Goal: Transaction & Acquisition: Purchase product/service

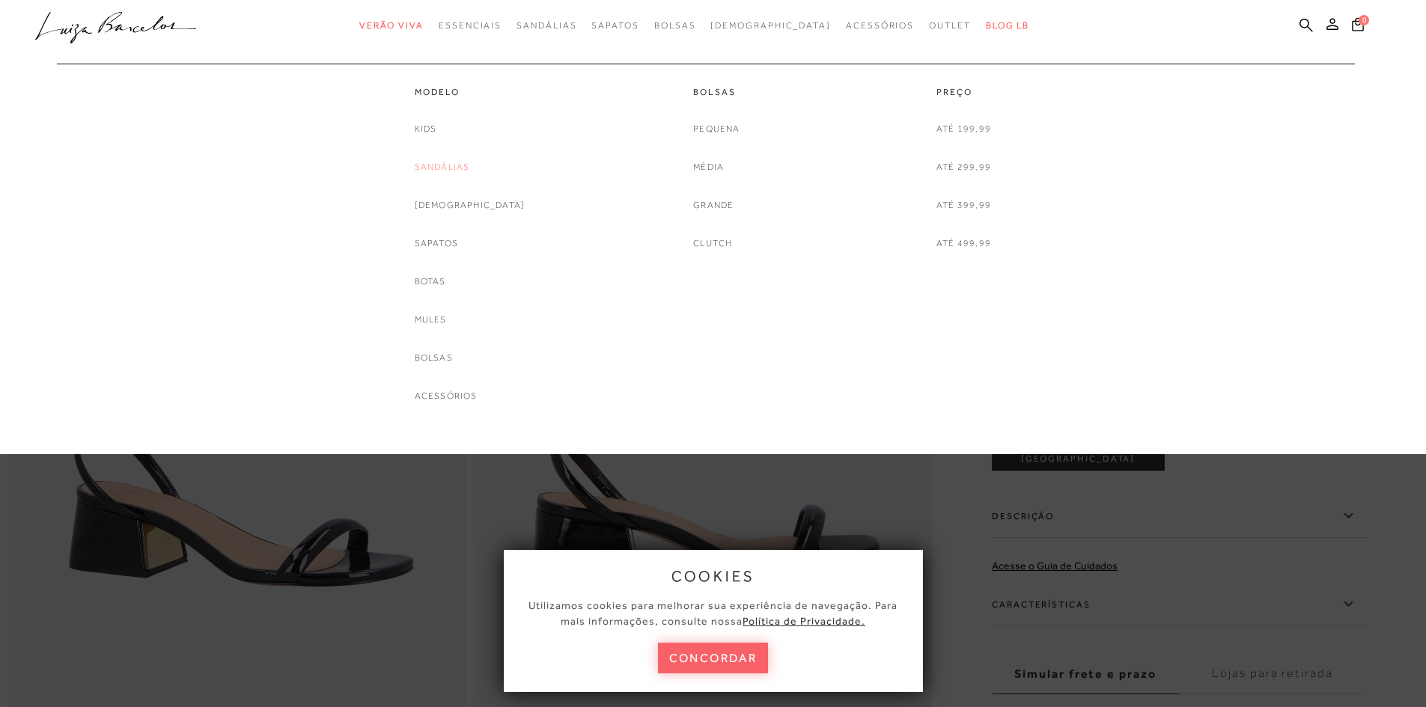
click at [470, 166] on link "Sandálias" at bounding box center [442, 167] width 55 height 16
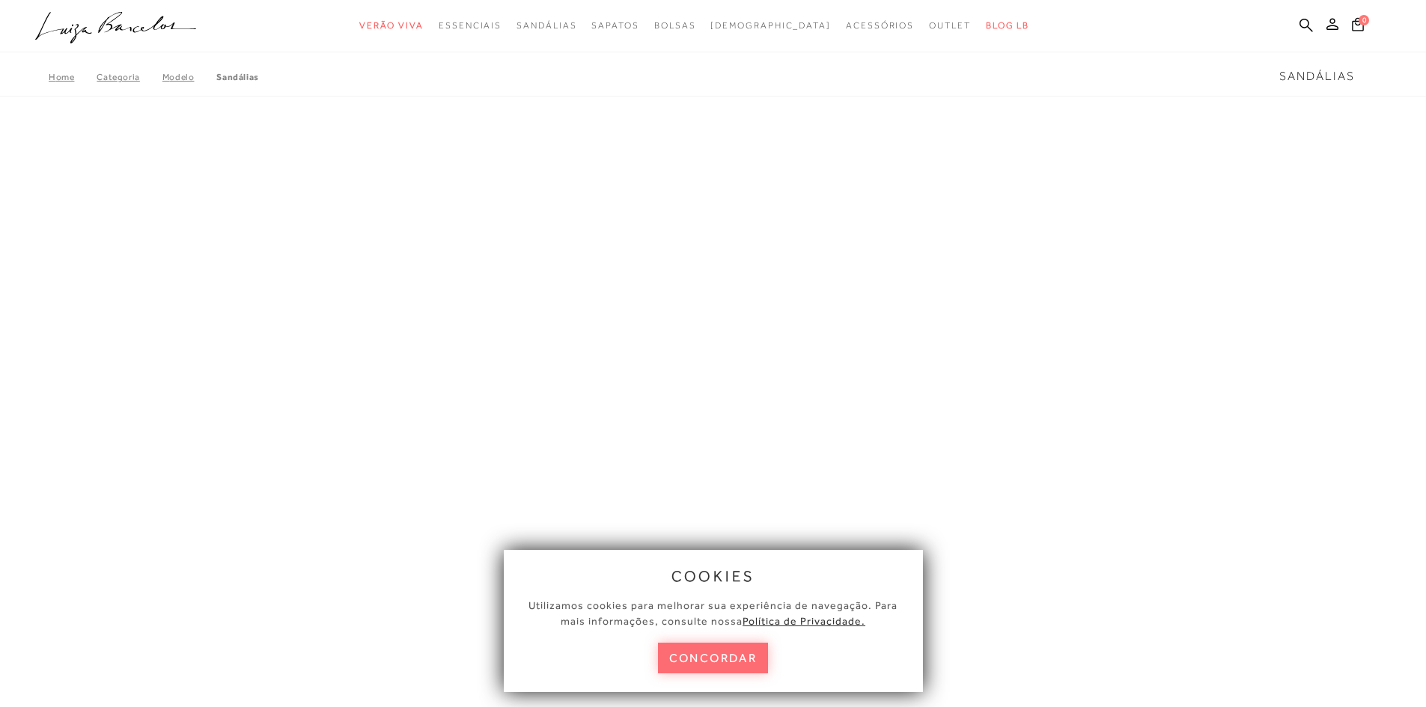
click at [689, 662] on button "concordar" at bounding box center [713, 658] width 111 height 31
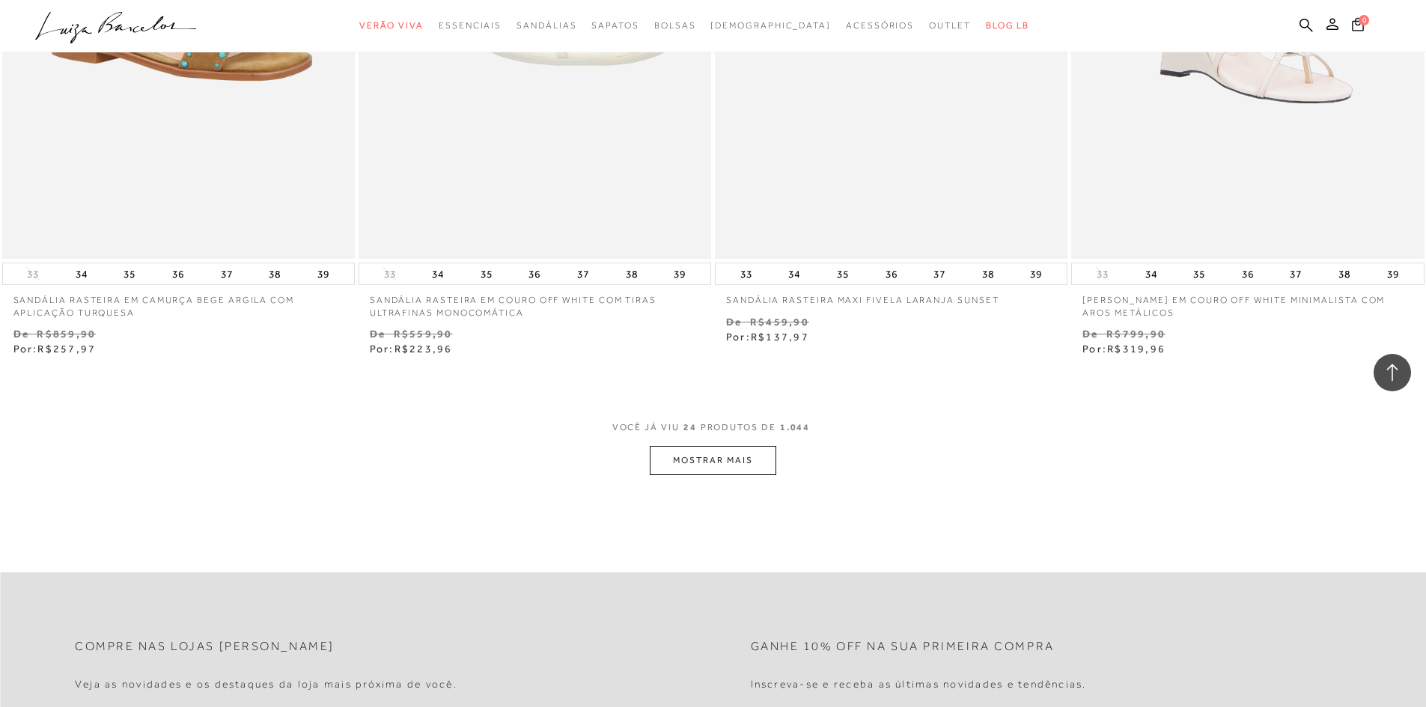
scroll to position [3593, 0]
click at [700, 463] on button "MOSTRAR MAIS" at bounding box center [713, 459] width 126 height 29
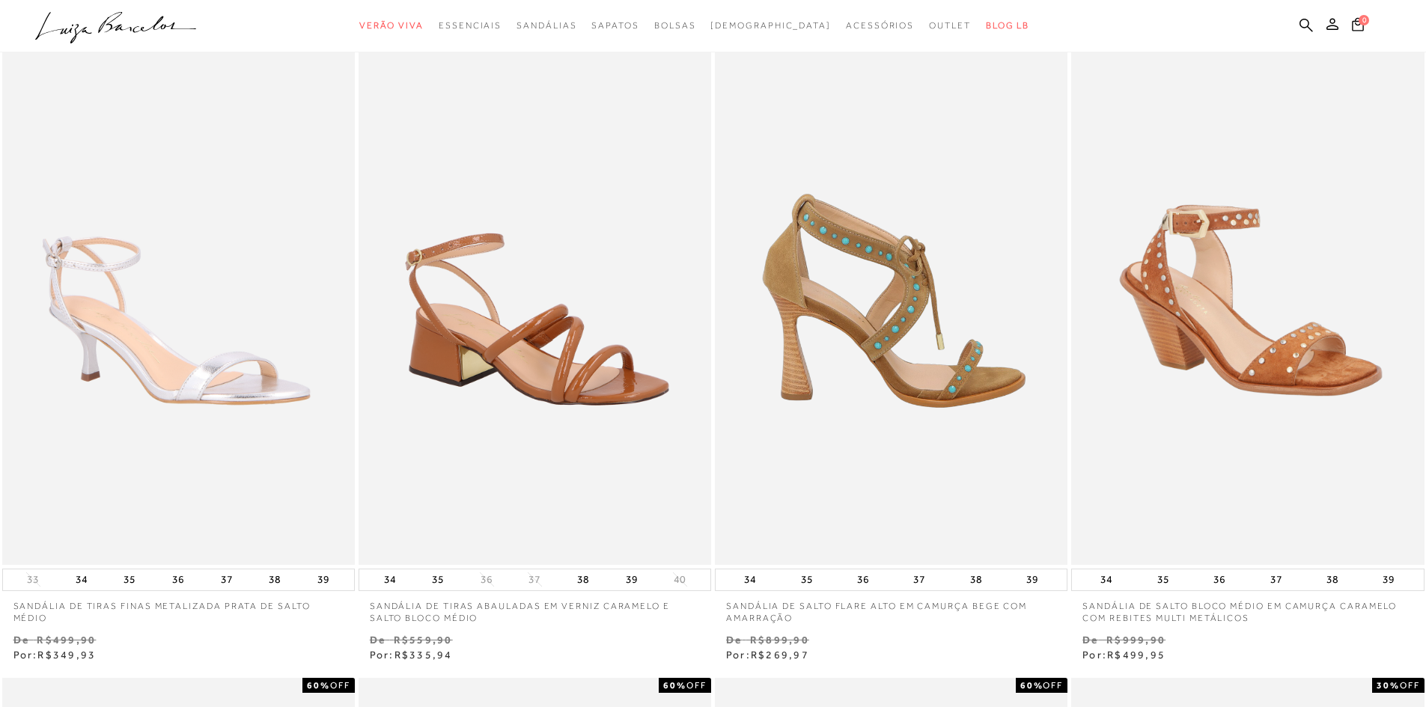
scroll to position [0, 0]
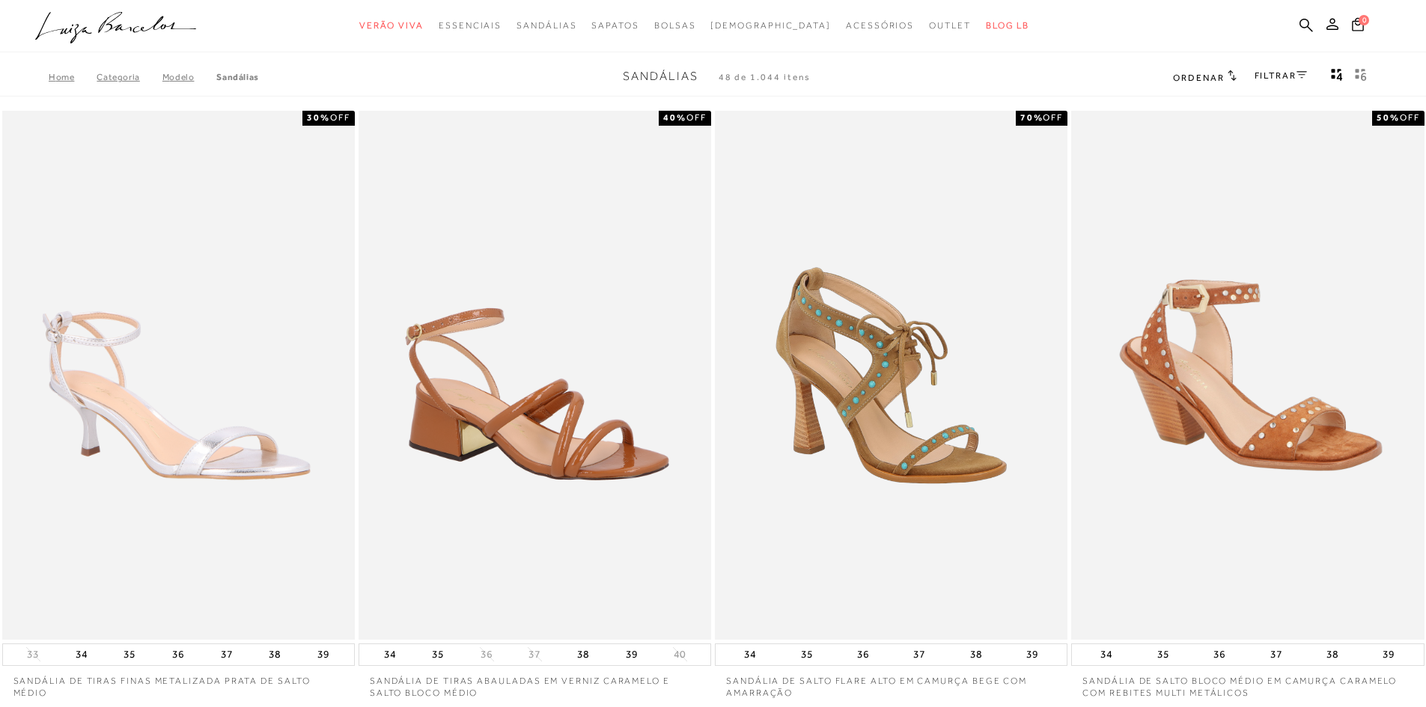
click at [1254, 72] on link "FILTRAR" at bounding box center [1280, 75] width 52 height 10
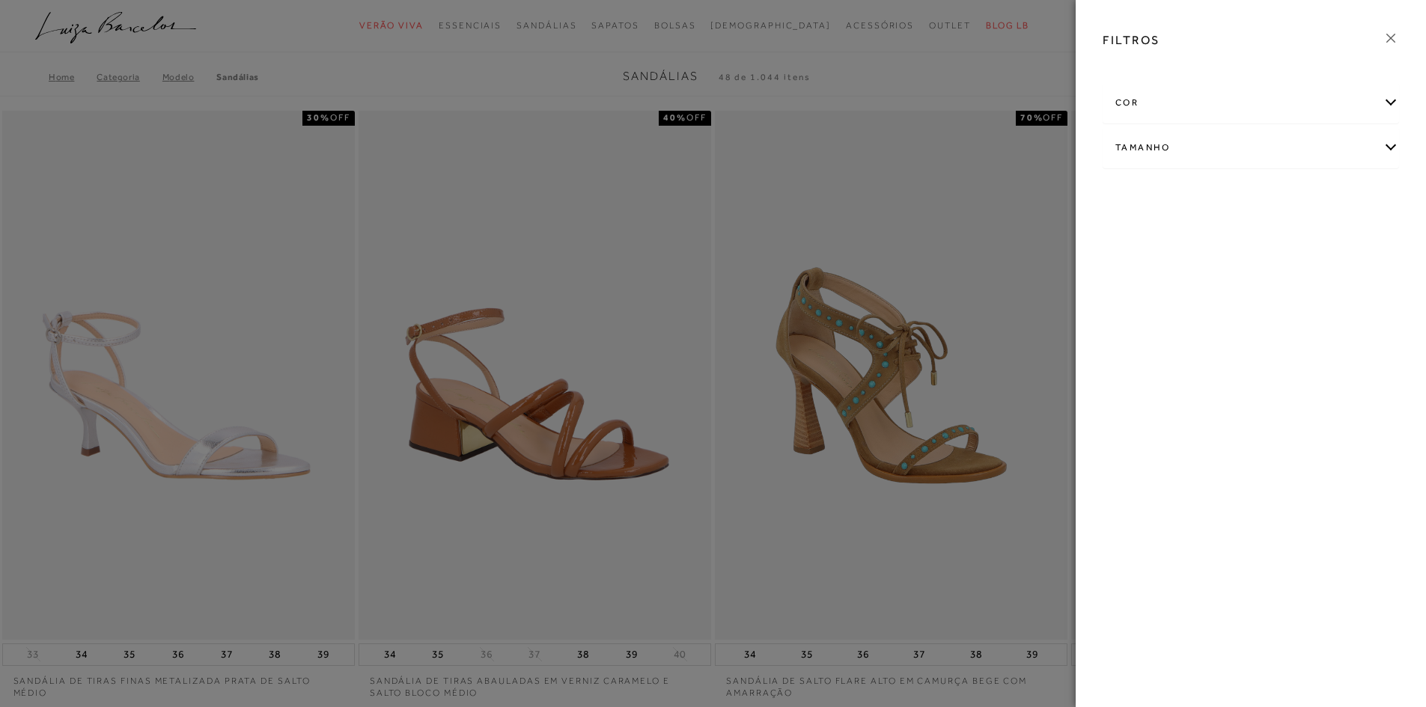
click at [1191, 106] on div "cor" at bounding box center [1250, 103] width 295 height 40
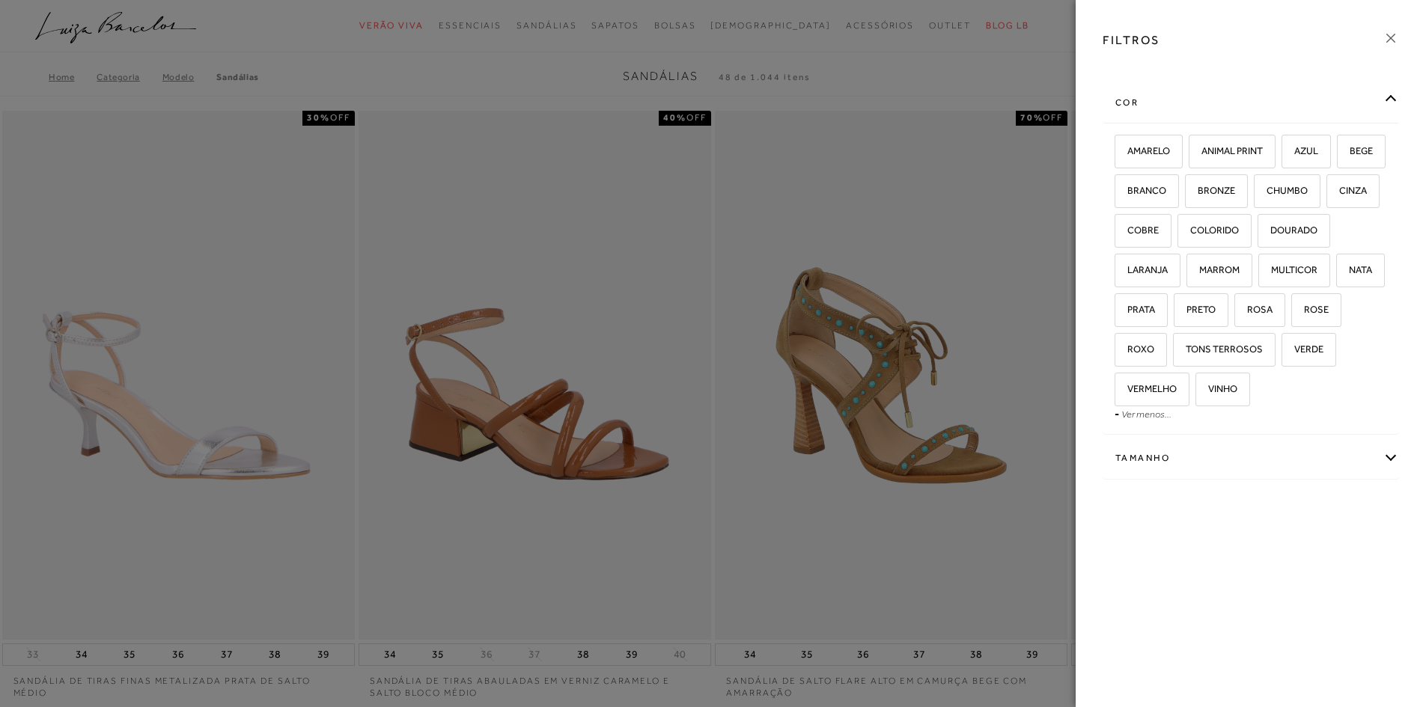
click at [1147, 460] on div "Tamanho" at bounding box center [1250, 459] width 295 height 40
click at [1230, 591] on span "37" at bounding box center [1225, 585] width 22 height 11
click at [1225, 596] on input "37" at bounding box center [1217, 588] width 15 height 15
checkbox input "true"
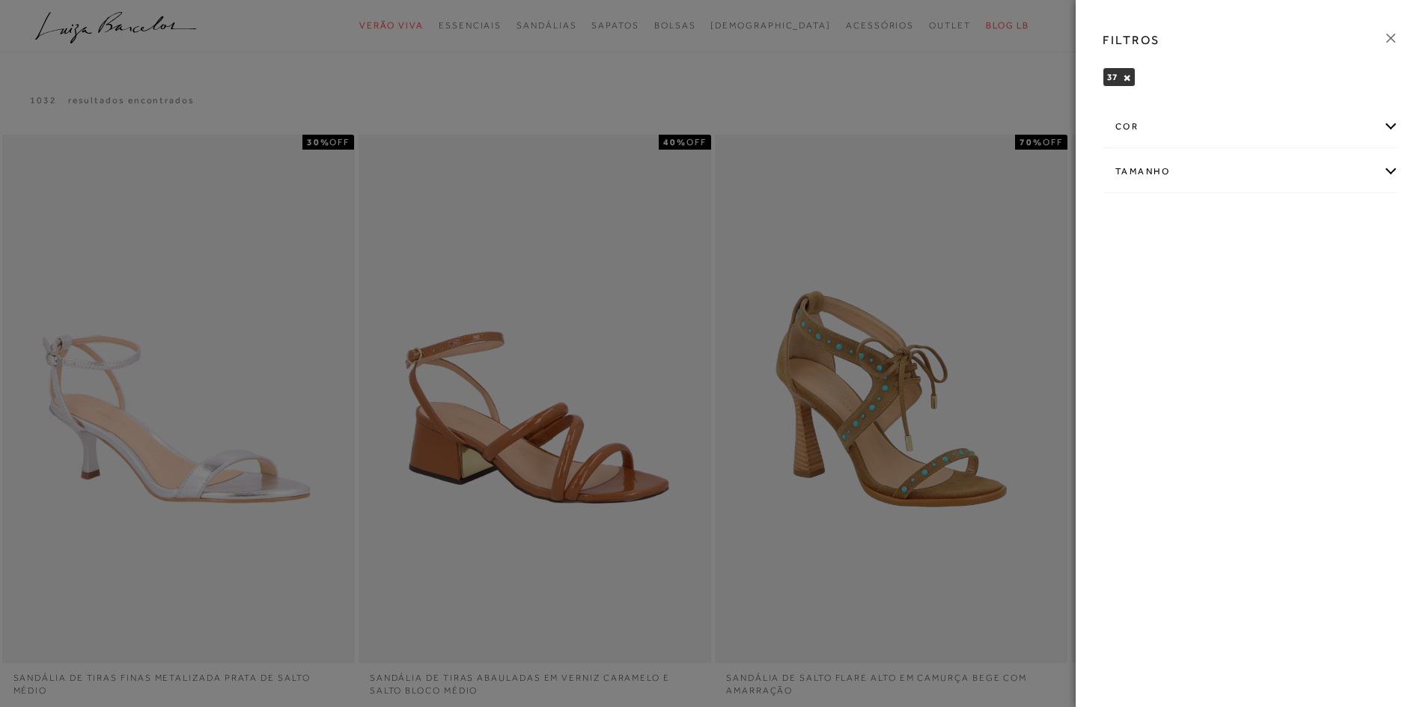
click at [882, 106] on div at bounding box center [713, 353] width 1426 height 707
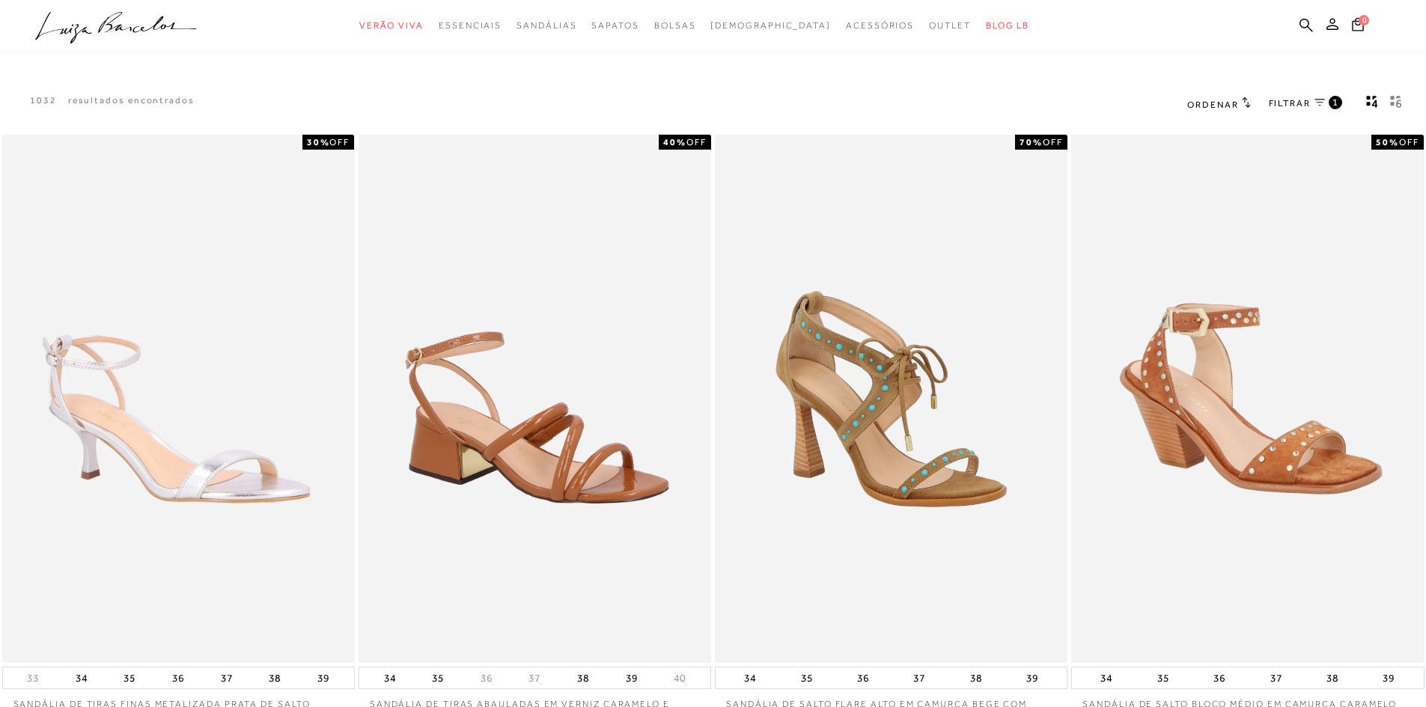
click at [1283, 103] on span "FILTRAR" at bounding box center [1290, 103] width 42 height 13
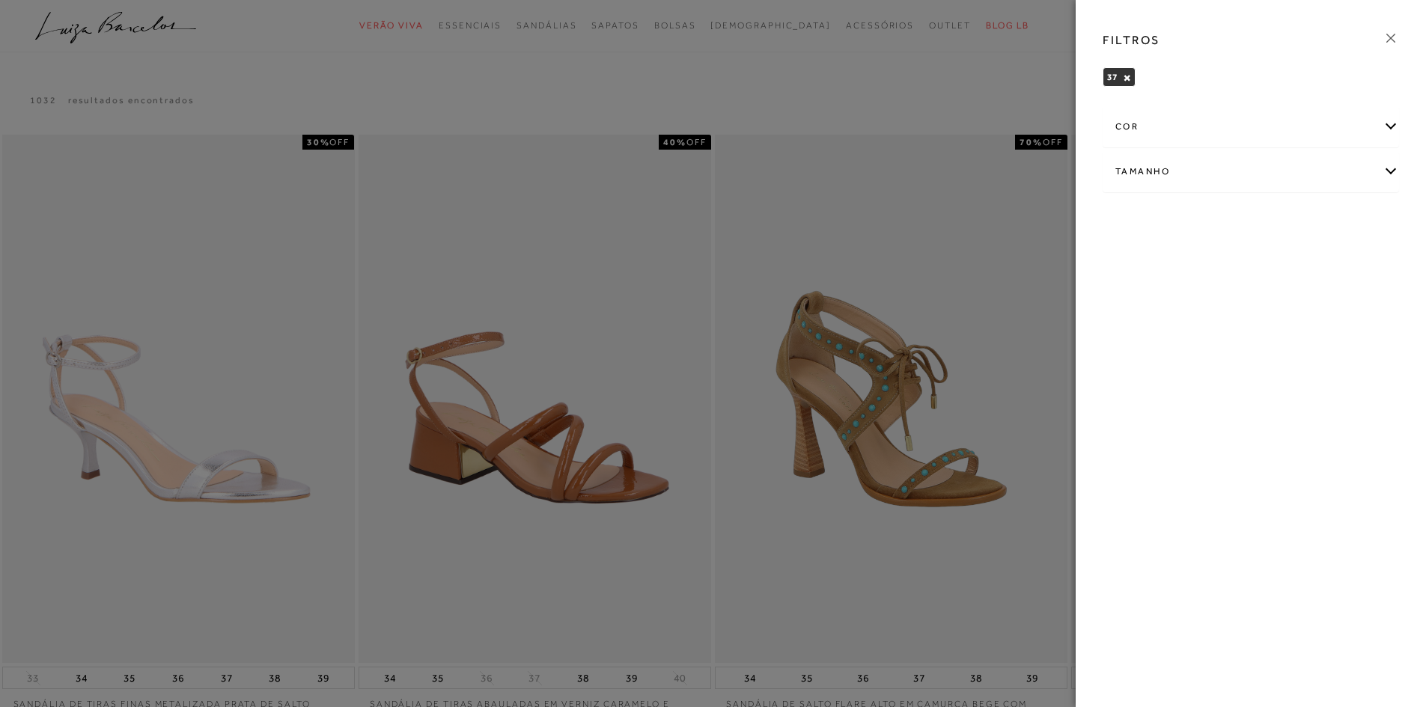
click at [1226, 172] on div "Tamanho" at bounding box center [1250, 172] width 295 height 40
click at [865, 77] on div at bounding box center [713, 353] width 1426 height 707
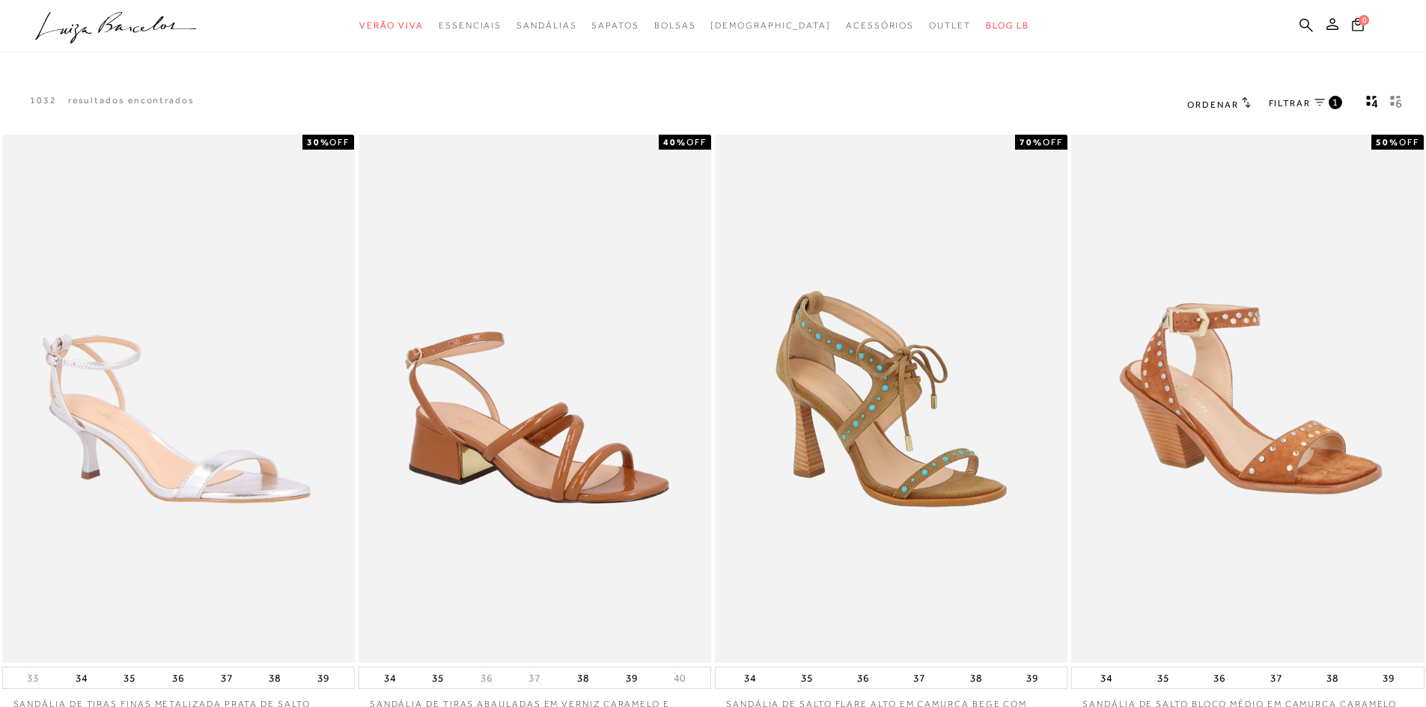
click at [1335, 102] on span "1" at bounding box center [1335, 102] width 7 height 13
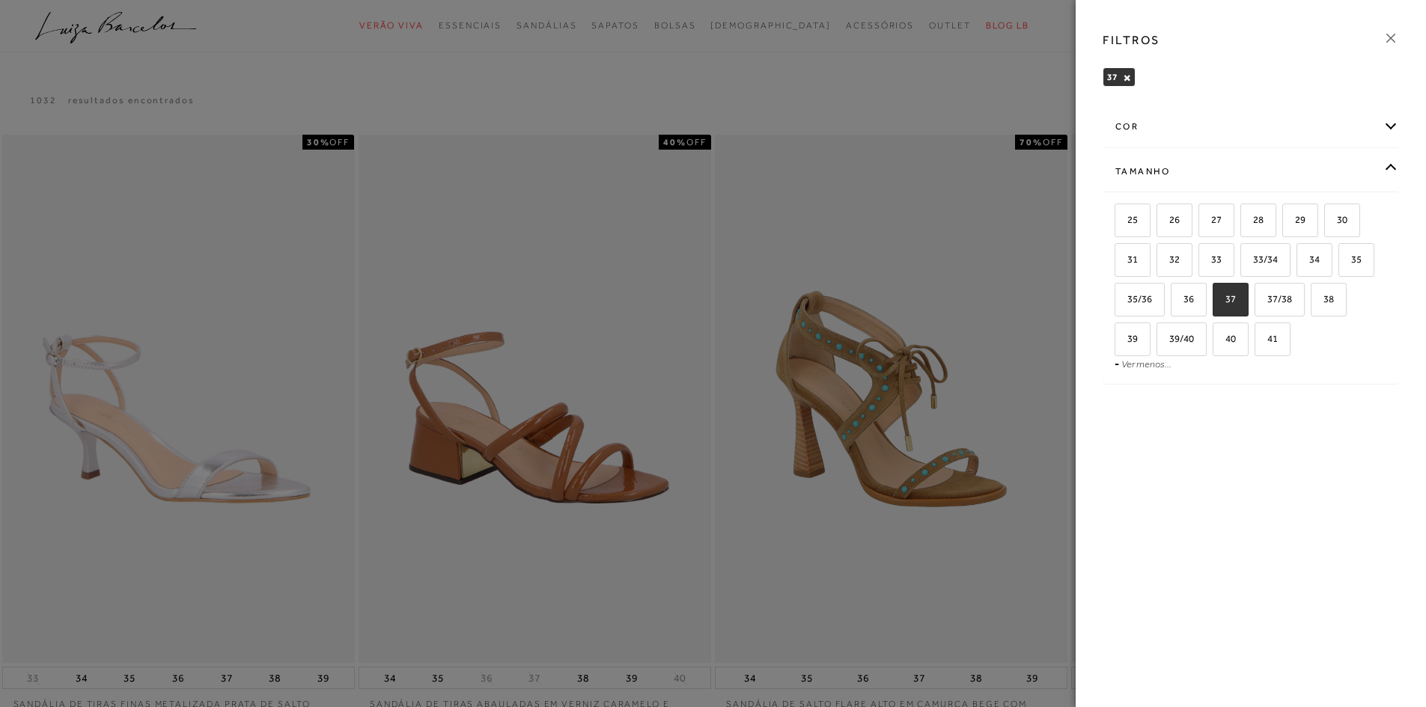
click at [1146, 127] on div "cor" at bounding box center [1250, 127] width 295 height 40
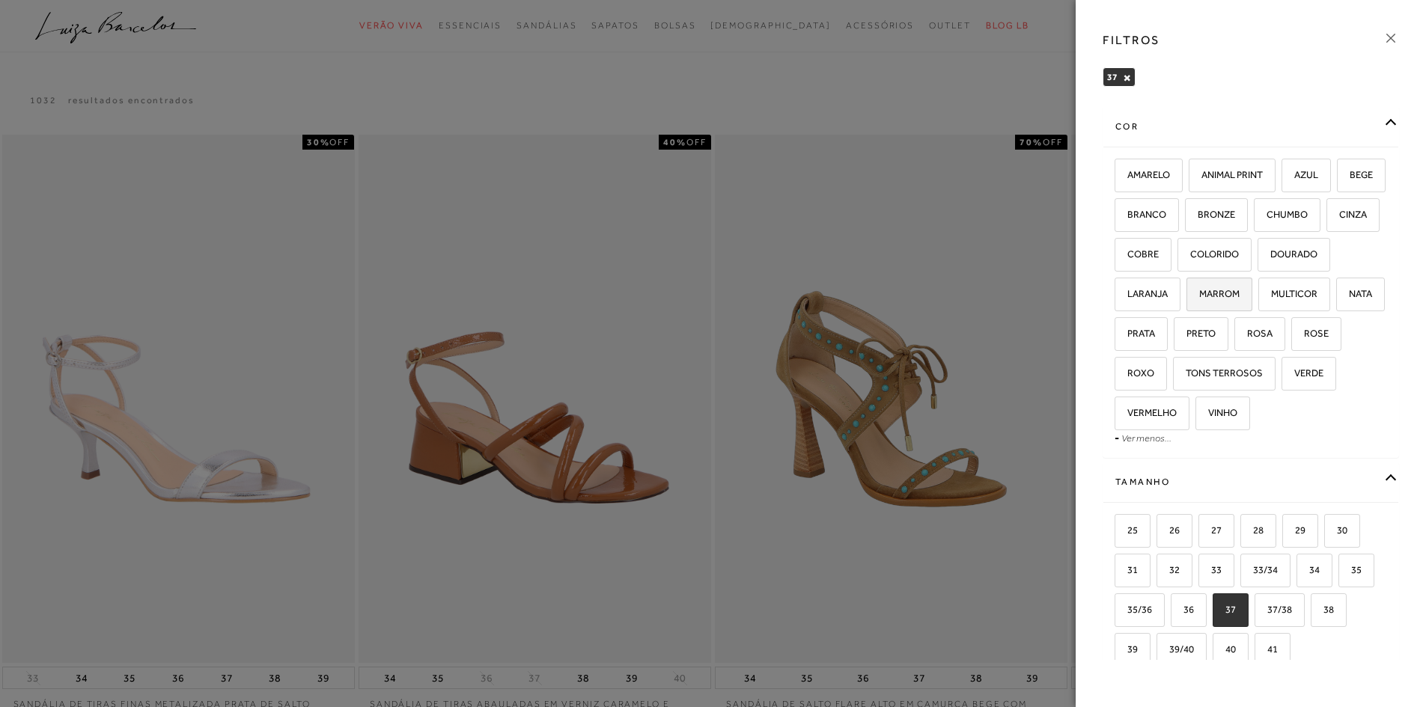
click at [1240, 299] on span "MARROM" at bounding box center [1214, 293] width 52 height 11
click at [1199, 299] on input "MARROM" at bounding box center [1191, 296] width 15 height 15
checkbox input "true"
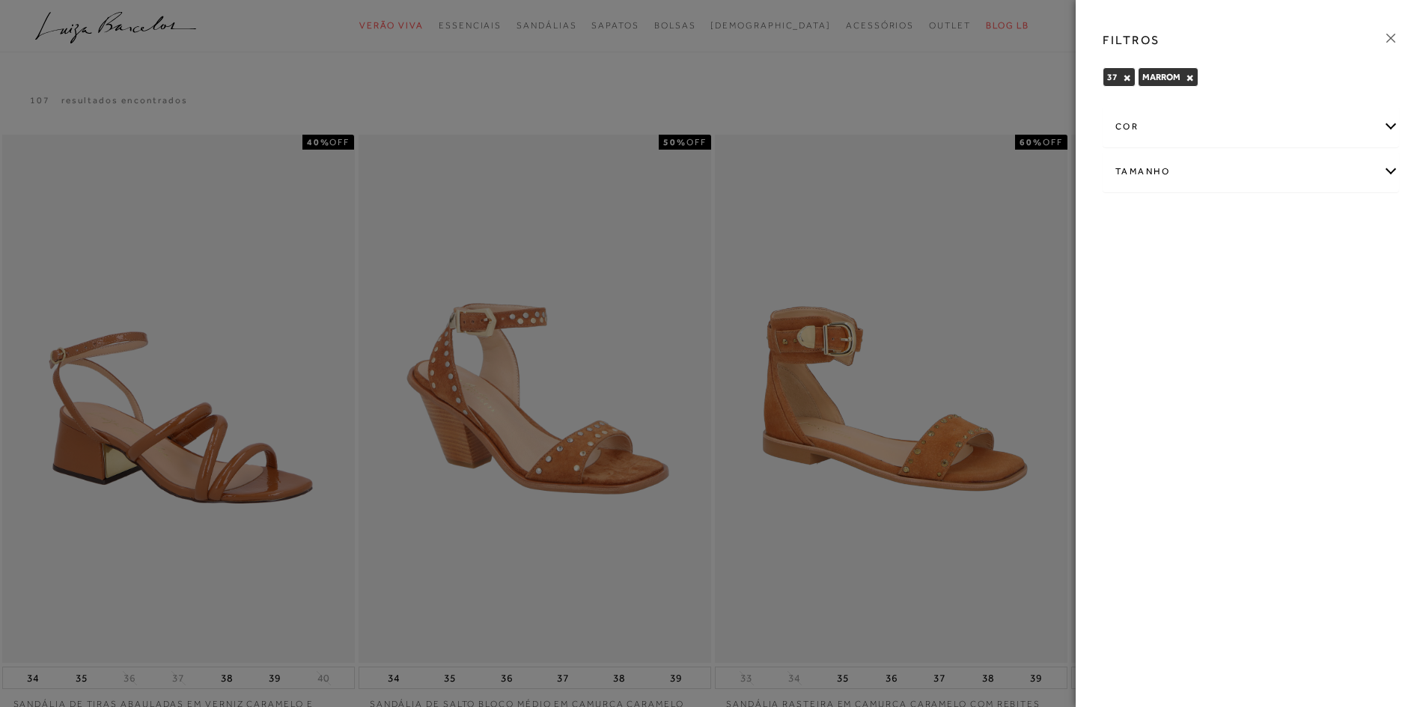
click at [1390, 36] on icon at bounding box center [1390, 38] width 16 height 16
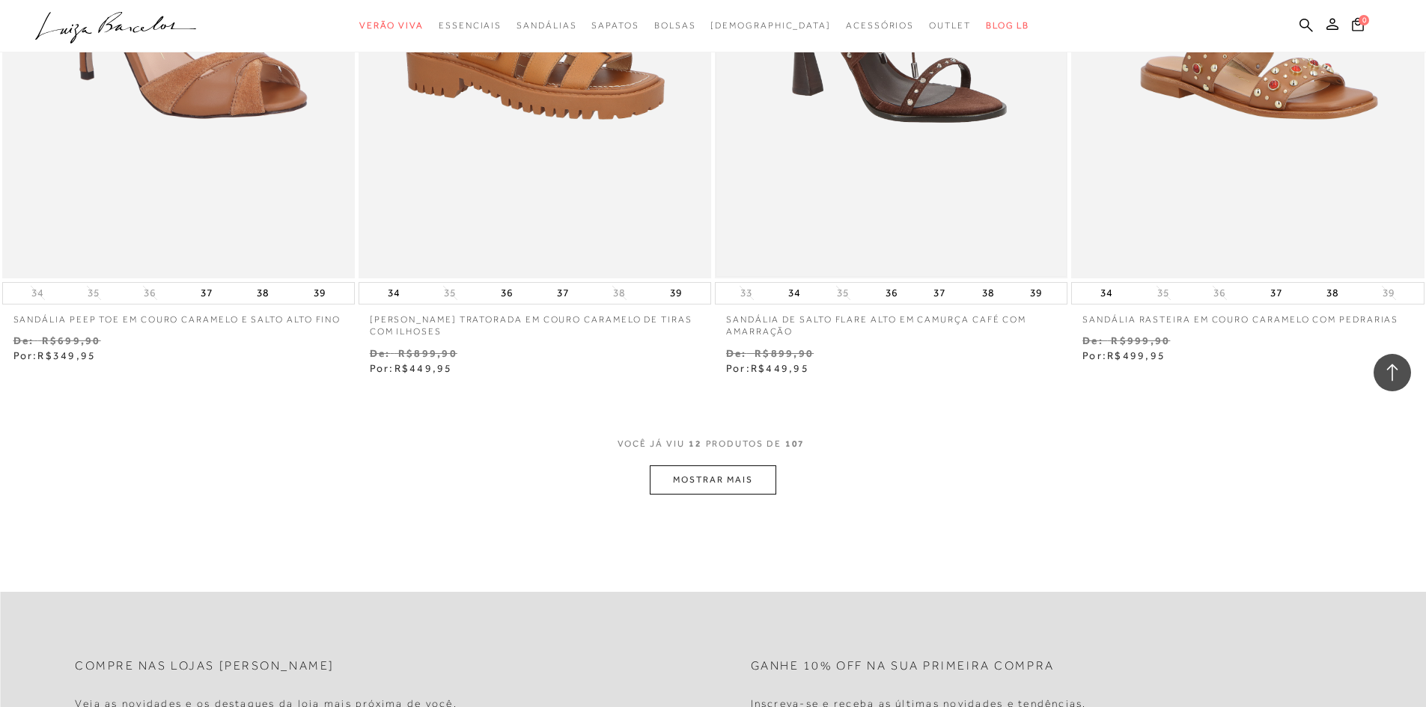
scroll to position [1871, 0]
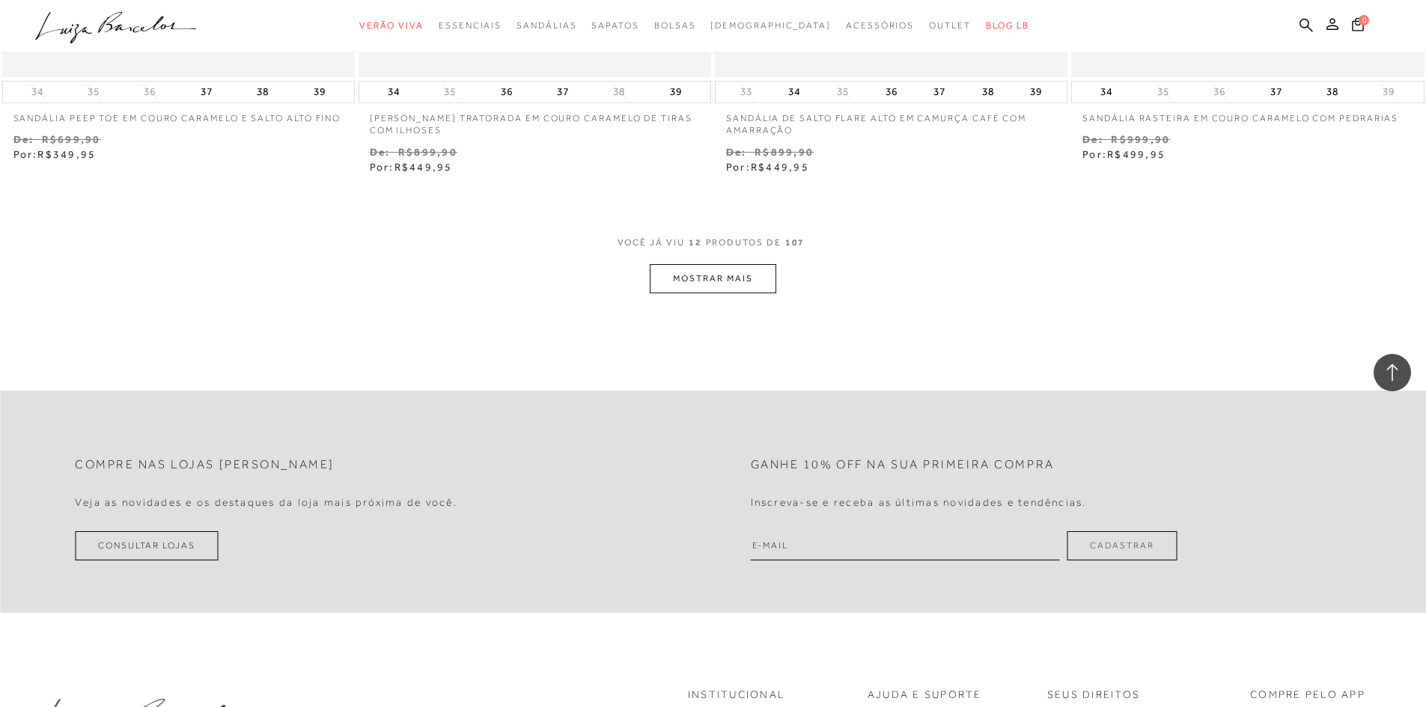
click at [742, 266] on button "MOSTRAR MAIS" at bounding box center [713, 278] width 126 height 29
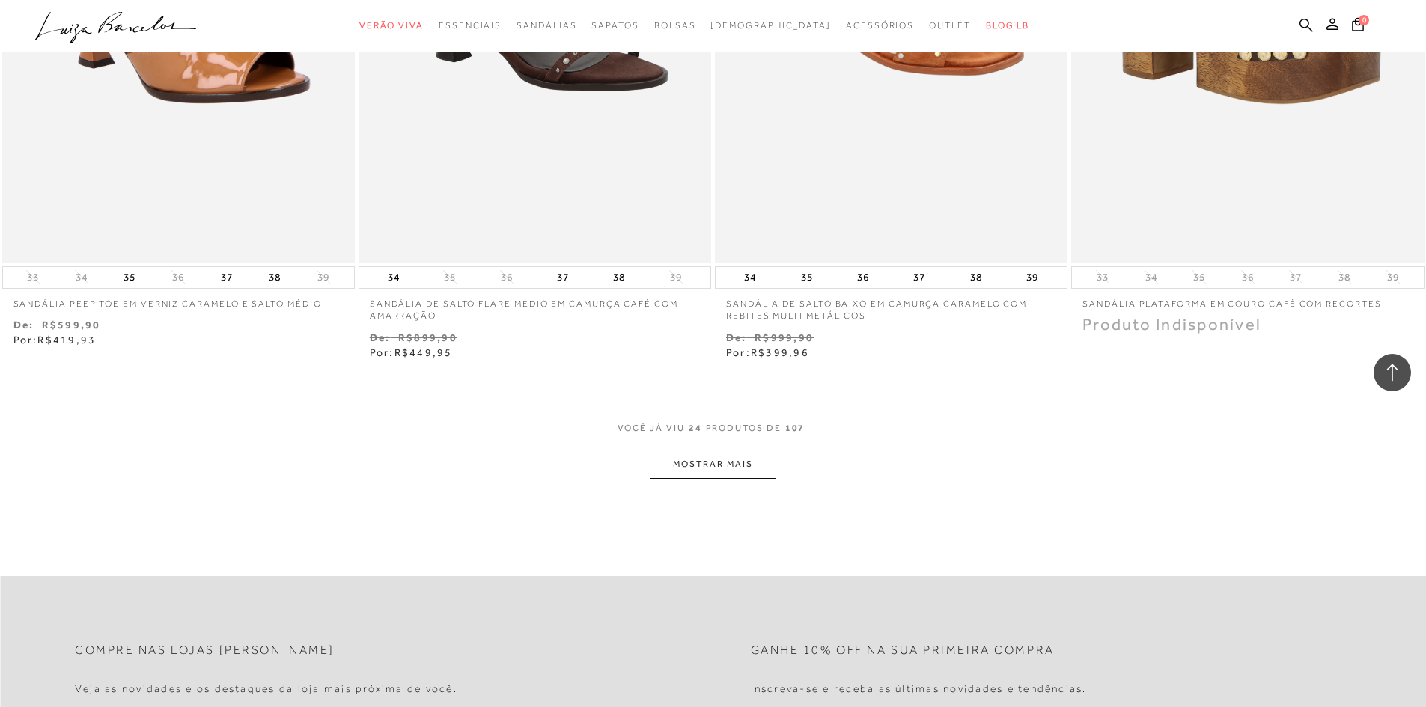
scroll to position [3817, 0]
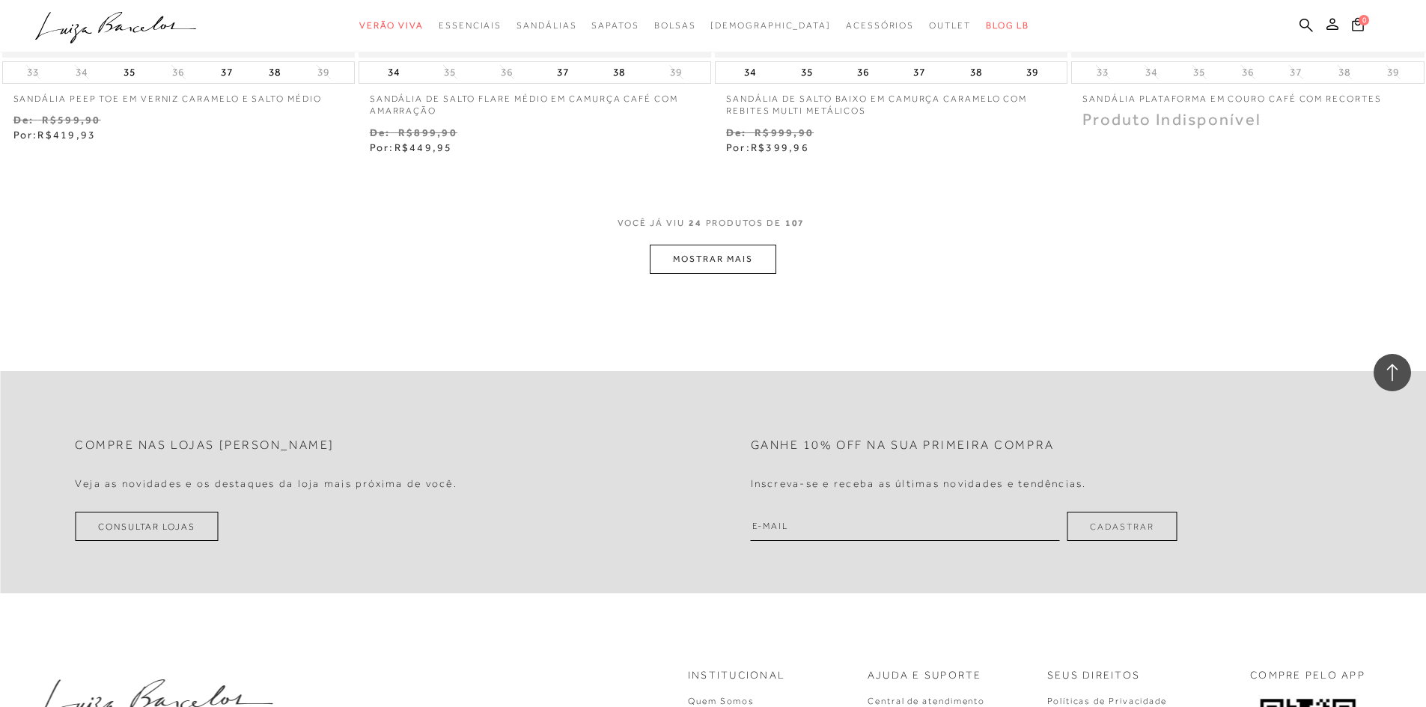
click at [708, 246] on button "MOSTRAR MAIS" at bounding box center [713, 259] width 126 height 29
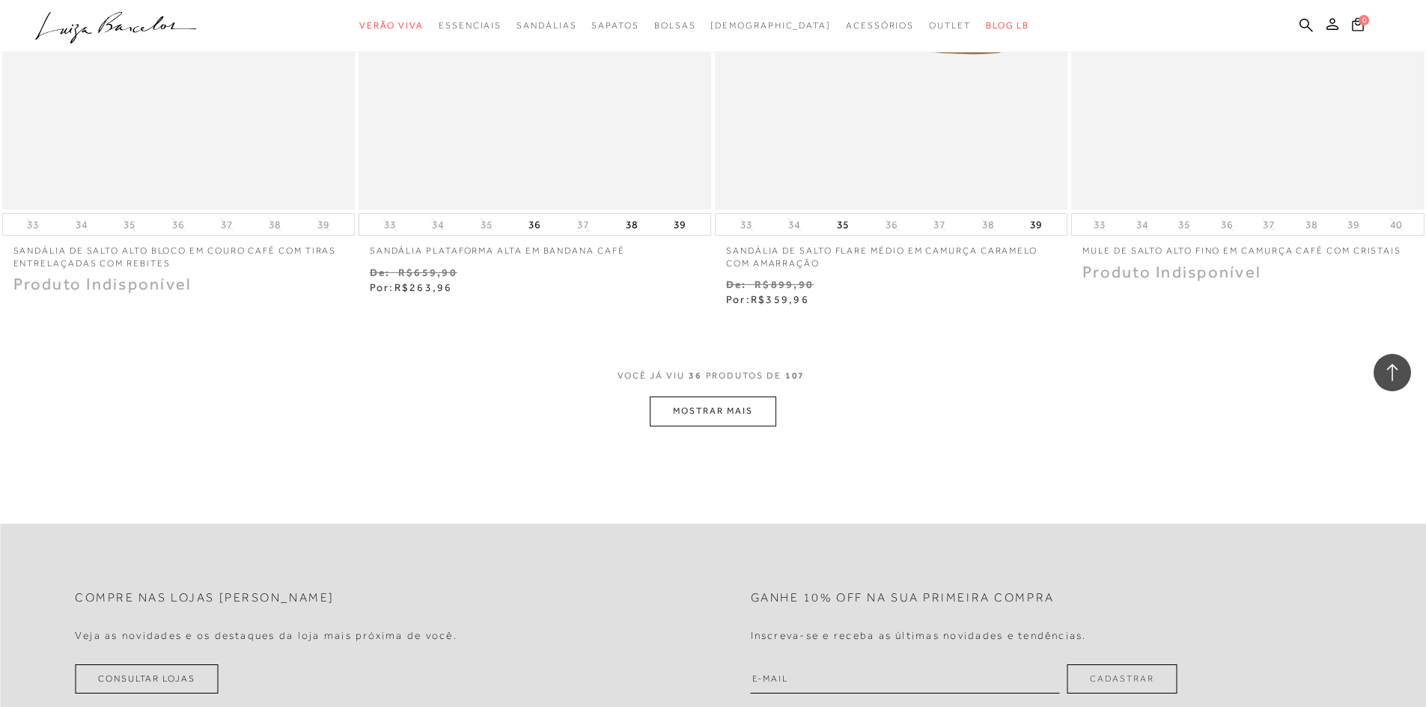
scroll to position [5838, 0]
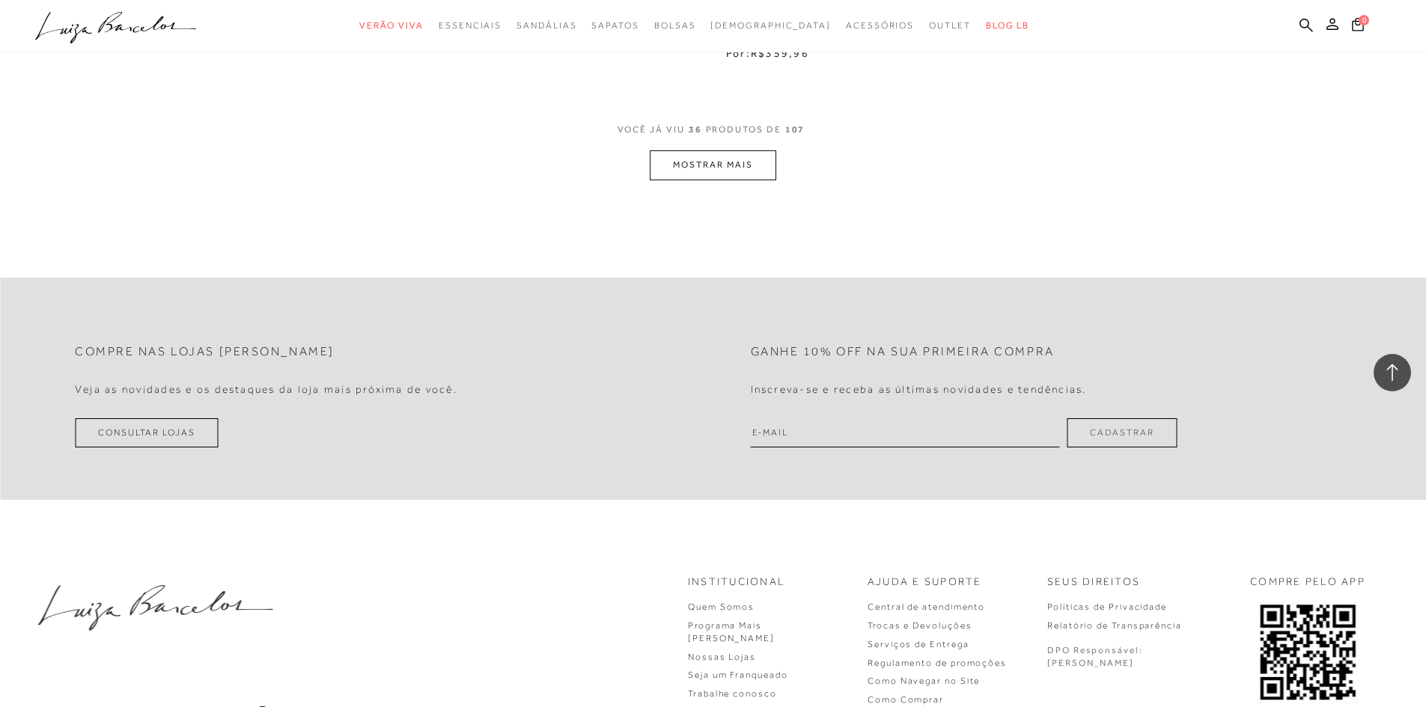
click at [710, 174] on button "MOSTRAR MAIS" at bounding box center [713, 164] width 126 height 29
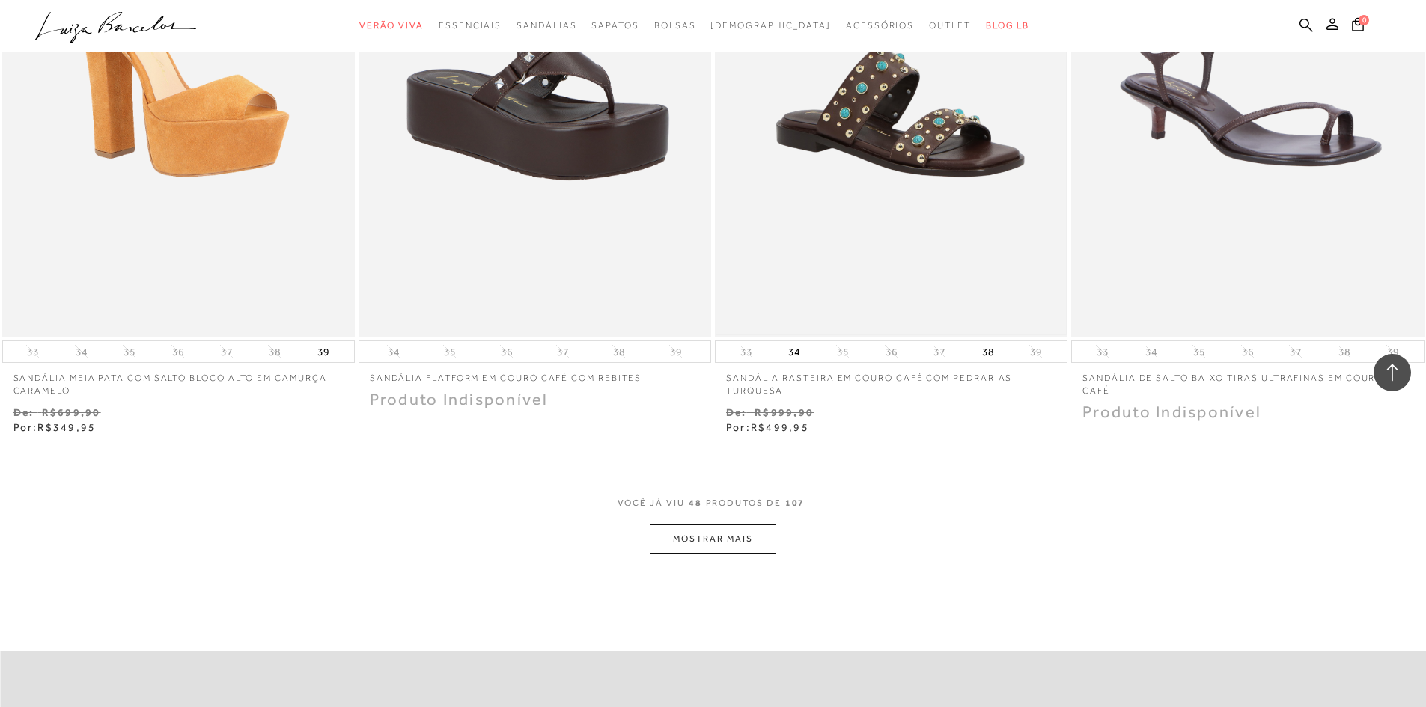
scroll to position [7316, 0]
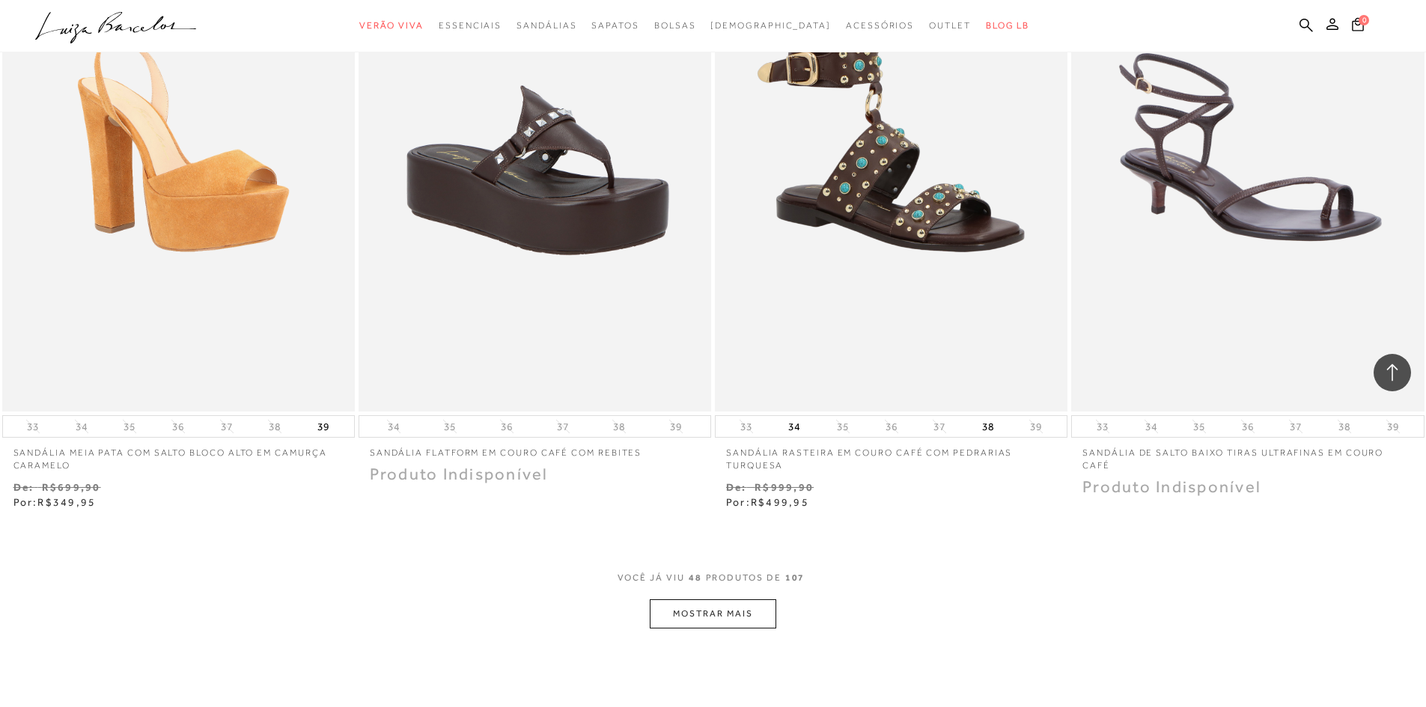
click at [725, 611] on button "MOSTRAR MAIS" at bounding box center [713, 614] width 126 height 29
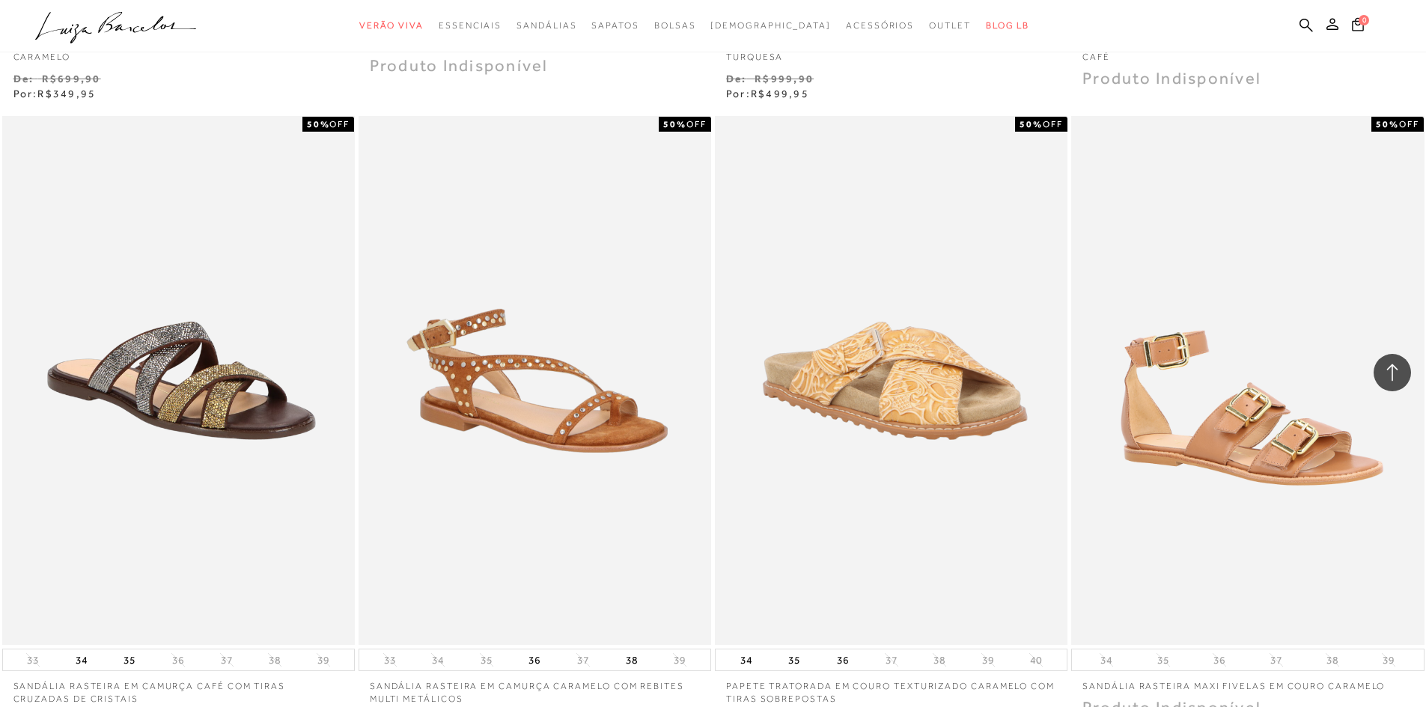
scroll to position [7541, 0]
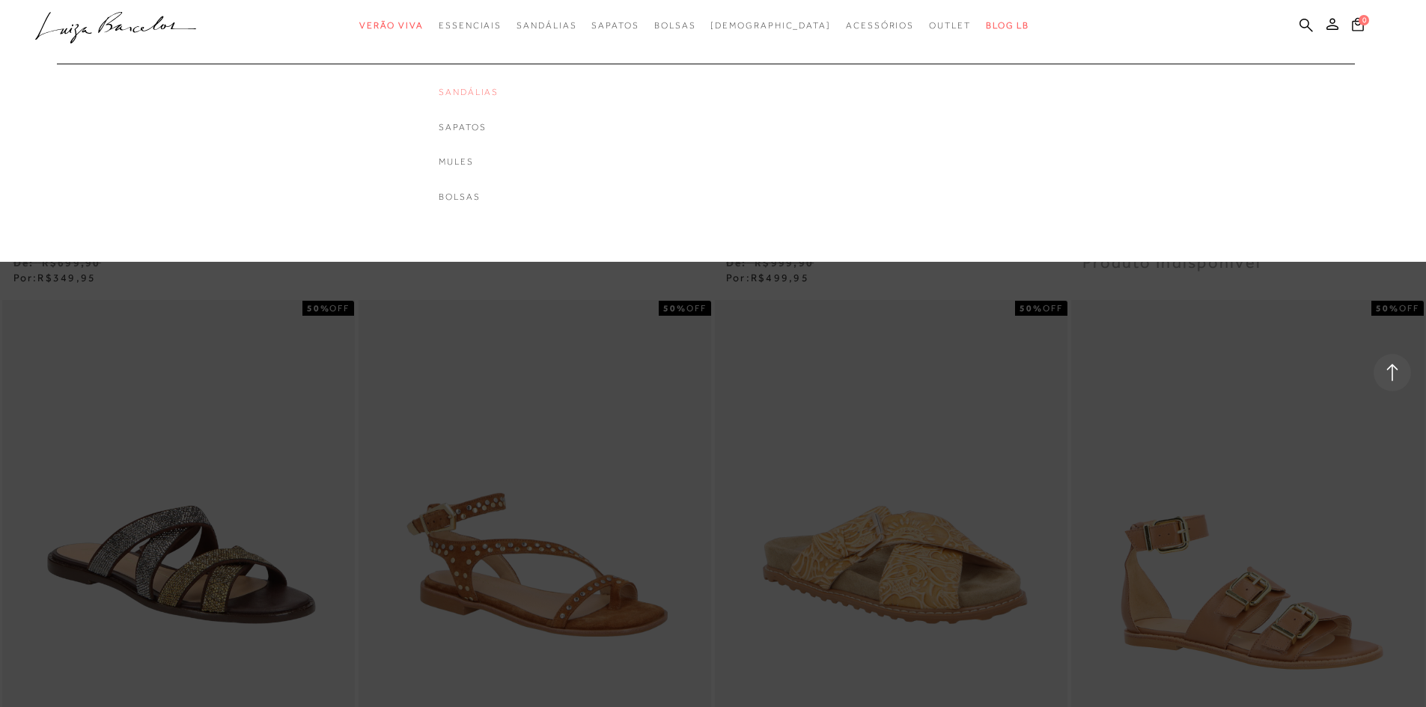
click at [493, 94] on link "Sandálias" at bounding box center [469, 92] width 60 height 13
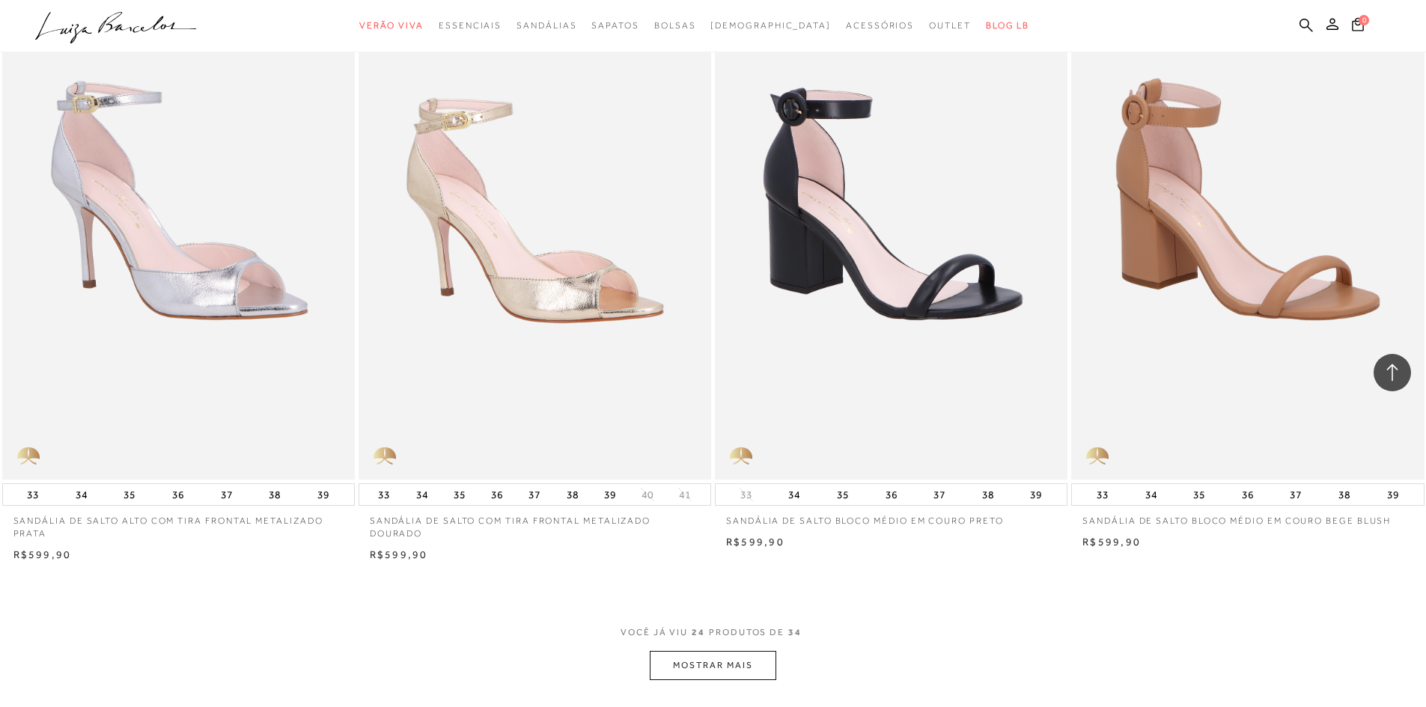
scroll to position [3518, 0]
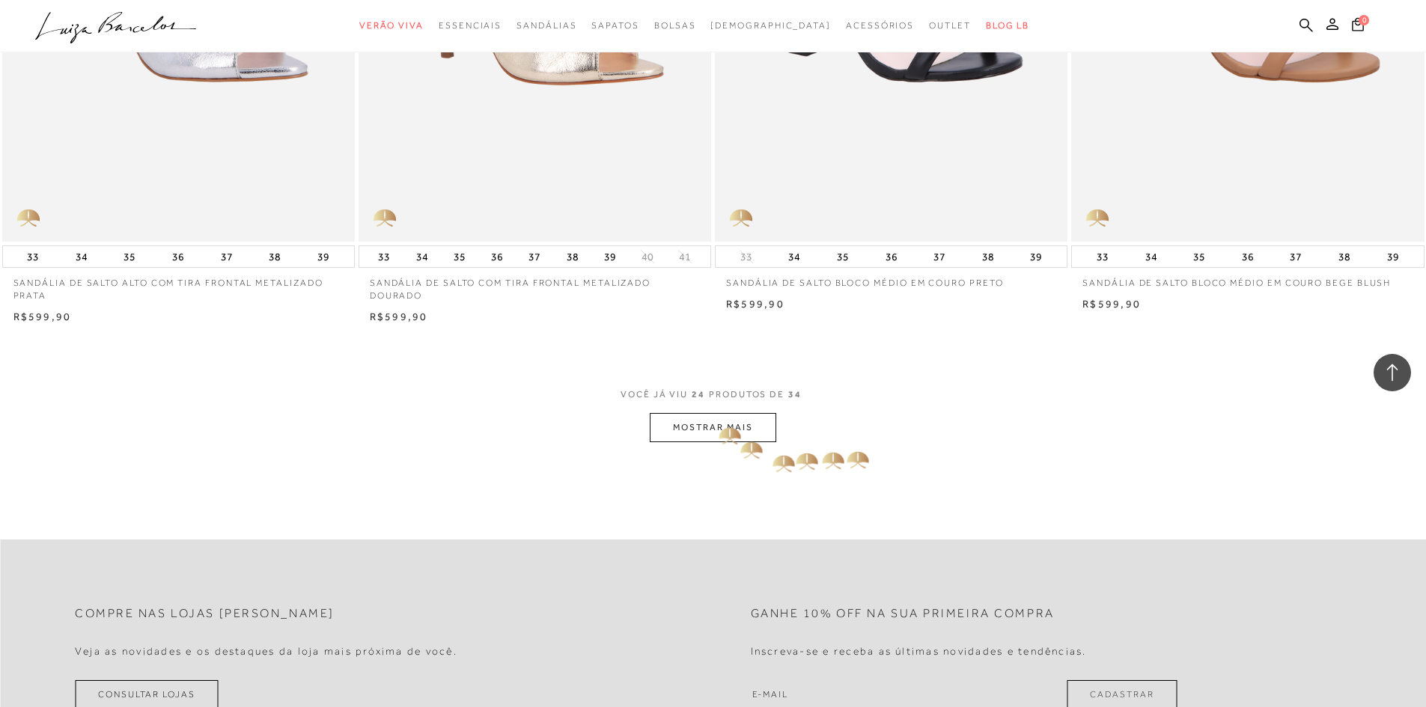
click at [719, 427] on button "MOSTRAR MAIS" at bounding box center [713, 427] width 126 height 29
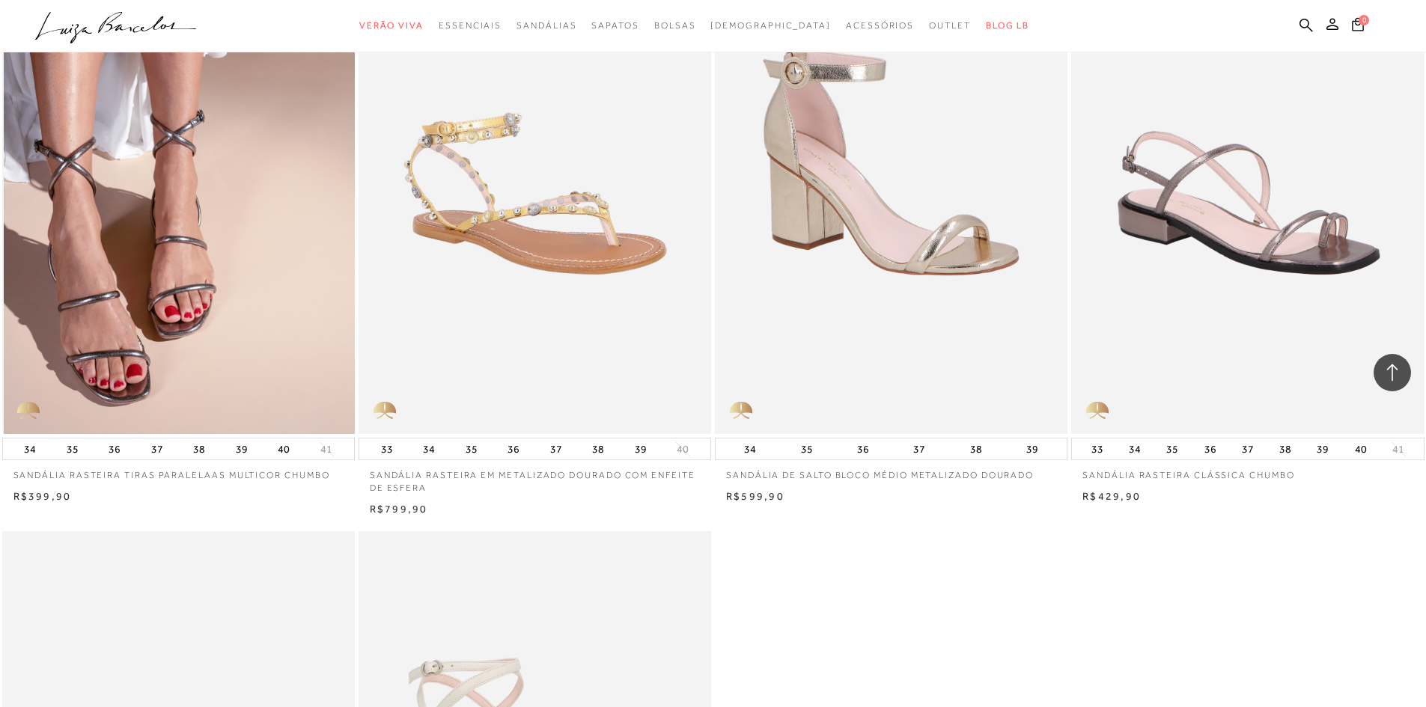
scroll to position [4566, 0]
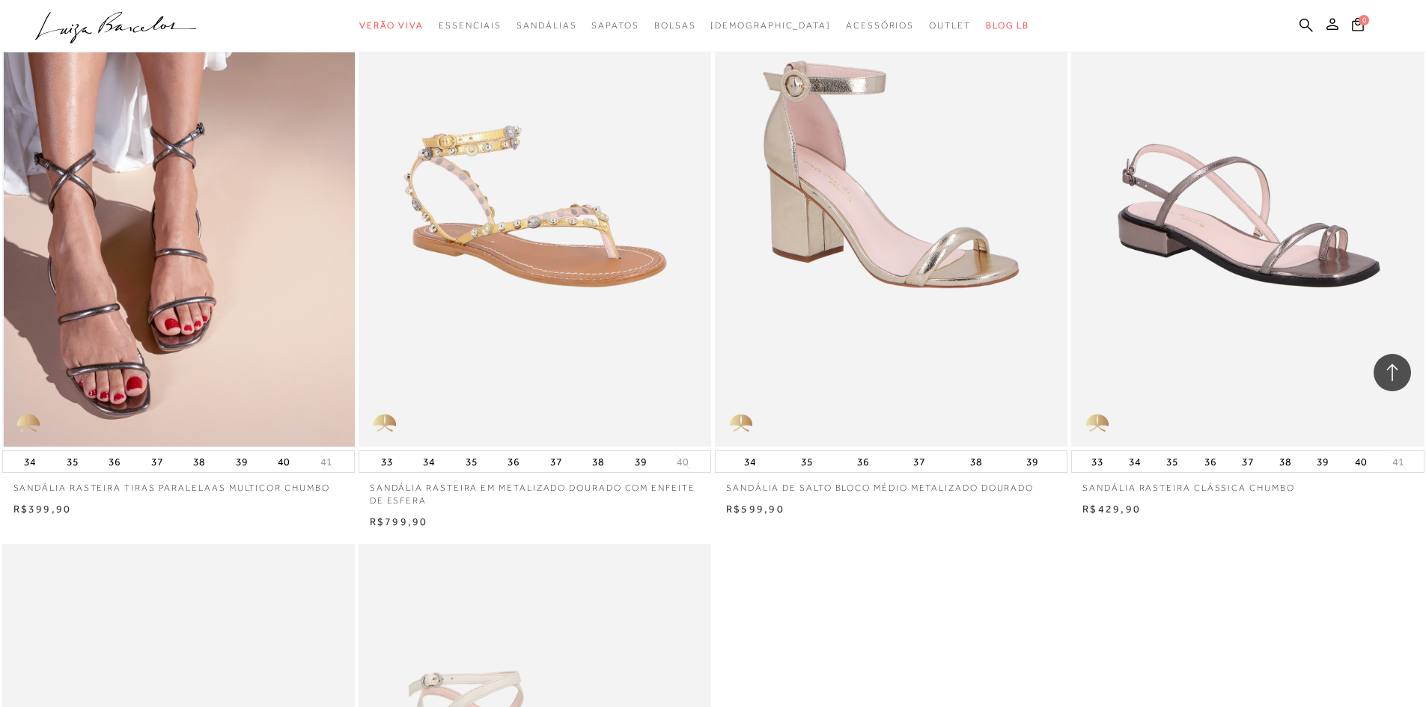
click at [198, 231] on img at bounding box center [179, 182] width 351 height 529
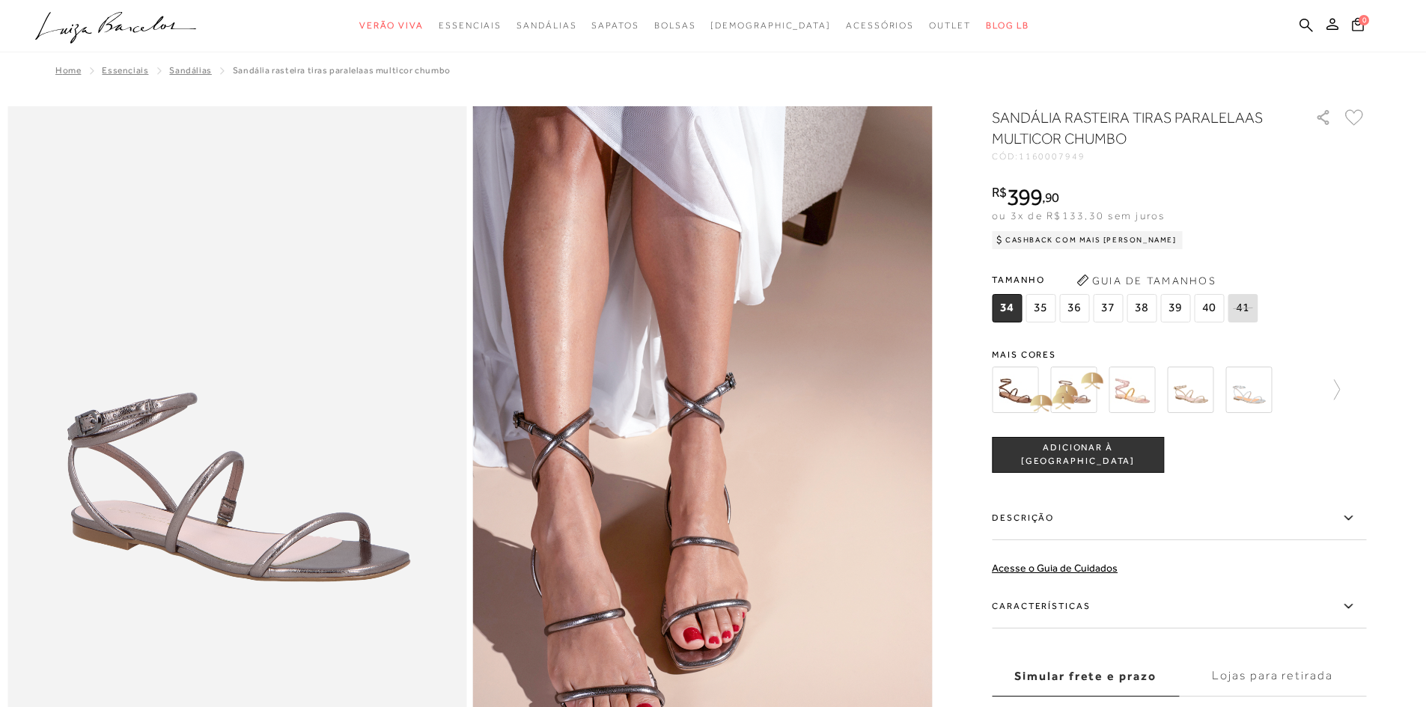
click at [1026, 394] on img at bounding box center [1015, 390] width 46 height 46
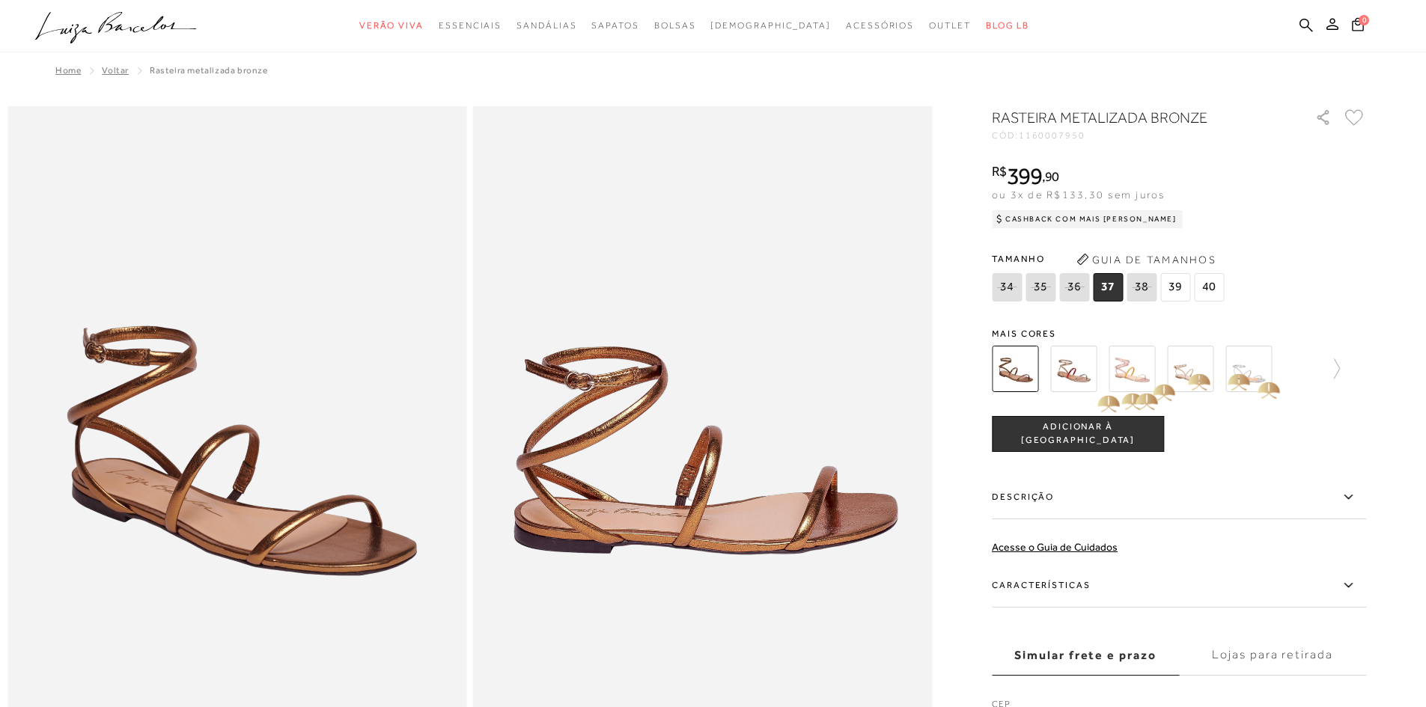
click at [1268, 371] on img at bounding box center [1248, 369] width 46 height 46
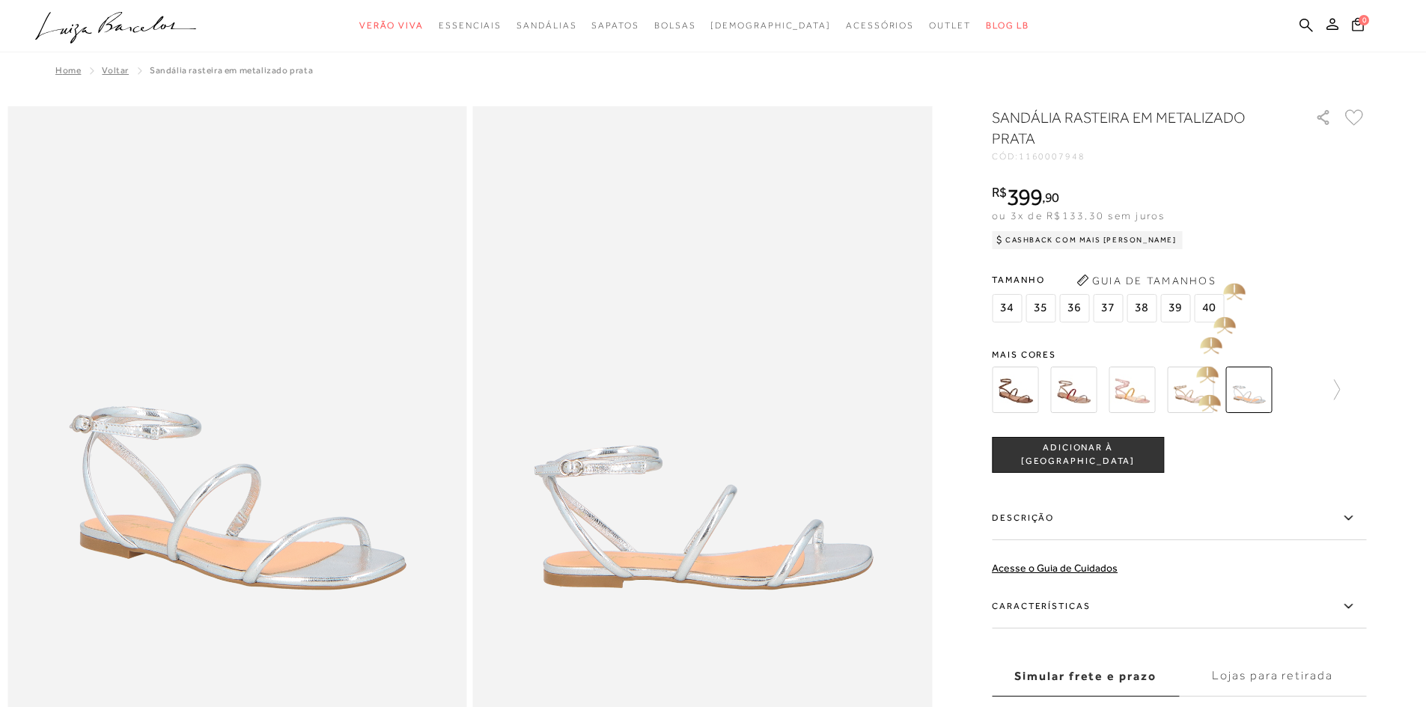
click at [1192, 391] on img at bounding box center [1190, 390] width 46 height 46
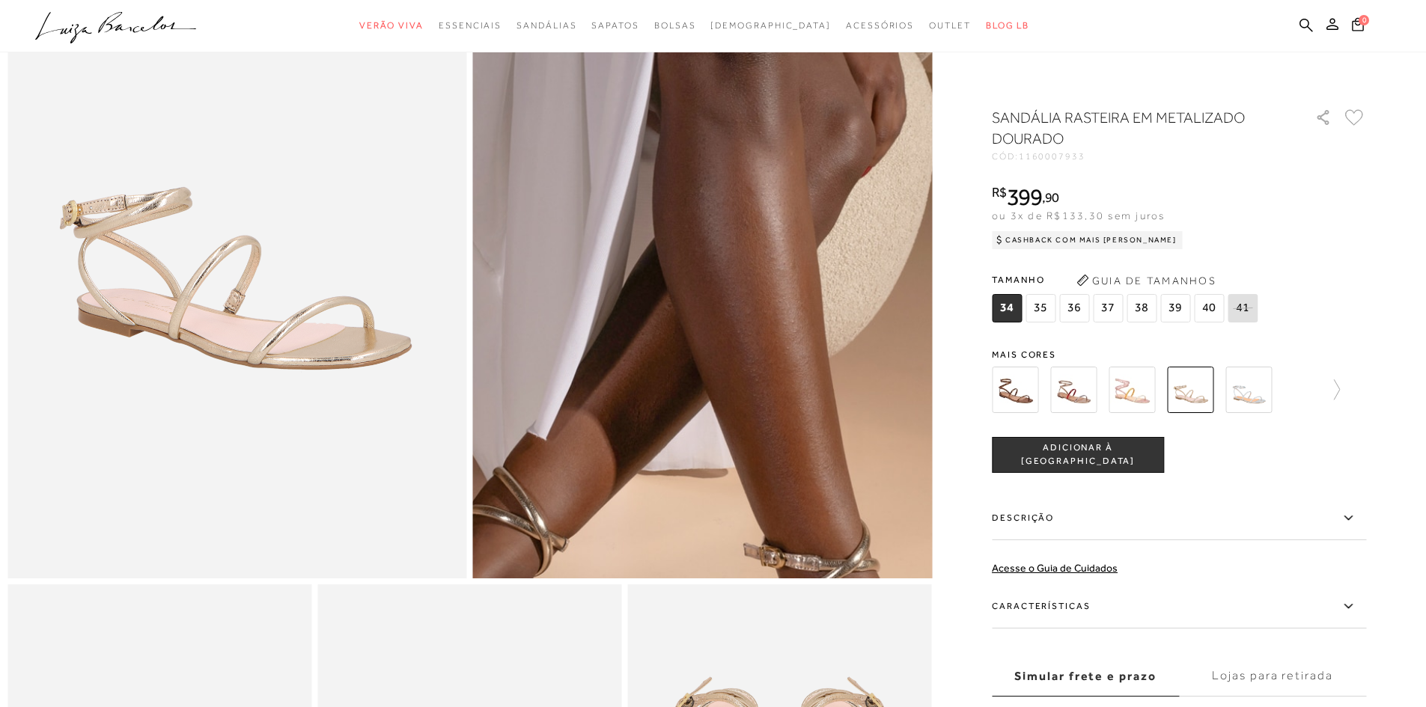
scroll to position [299, 0]
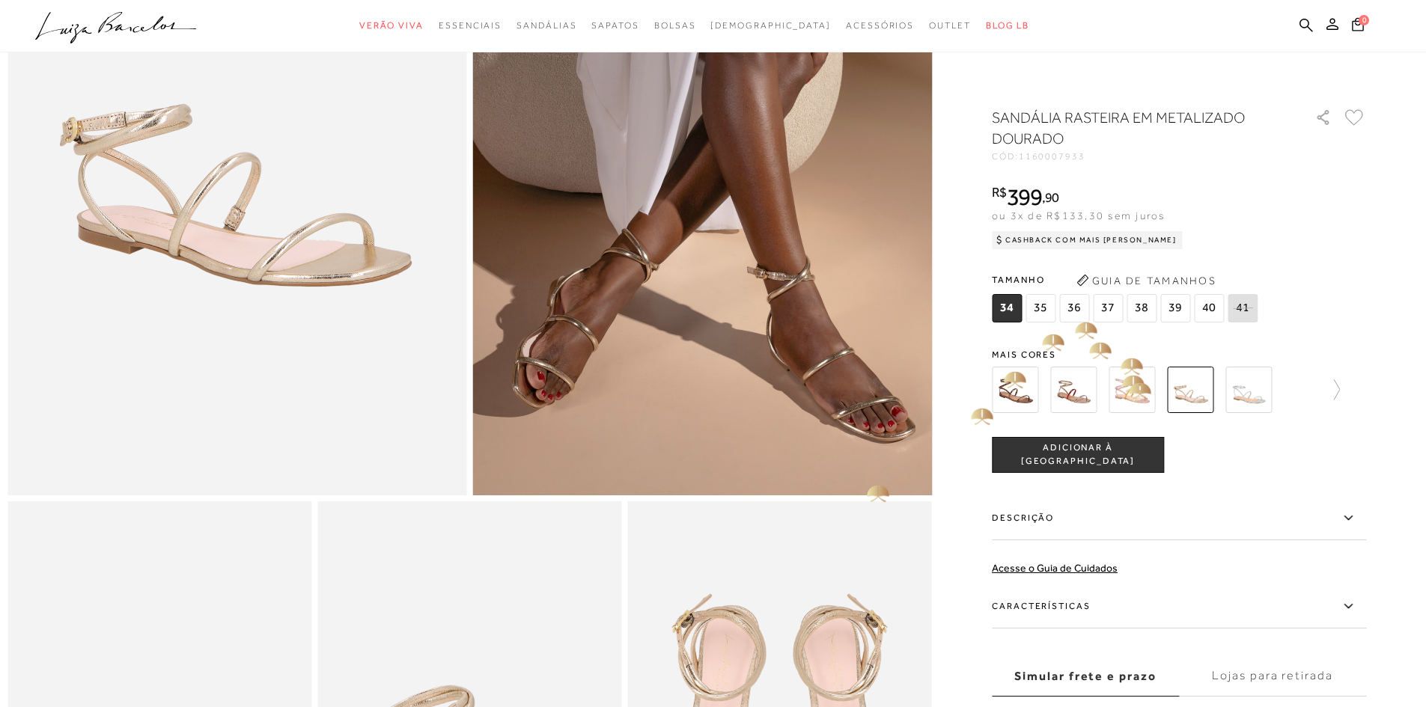
click at [1139, 394] on img at bounding box center [1132, 390] width 46 height 46
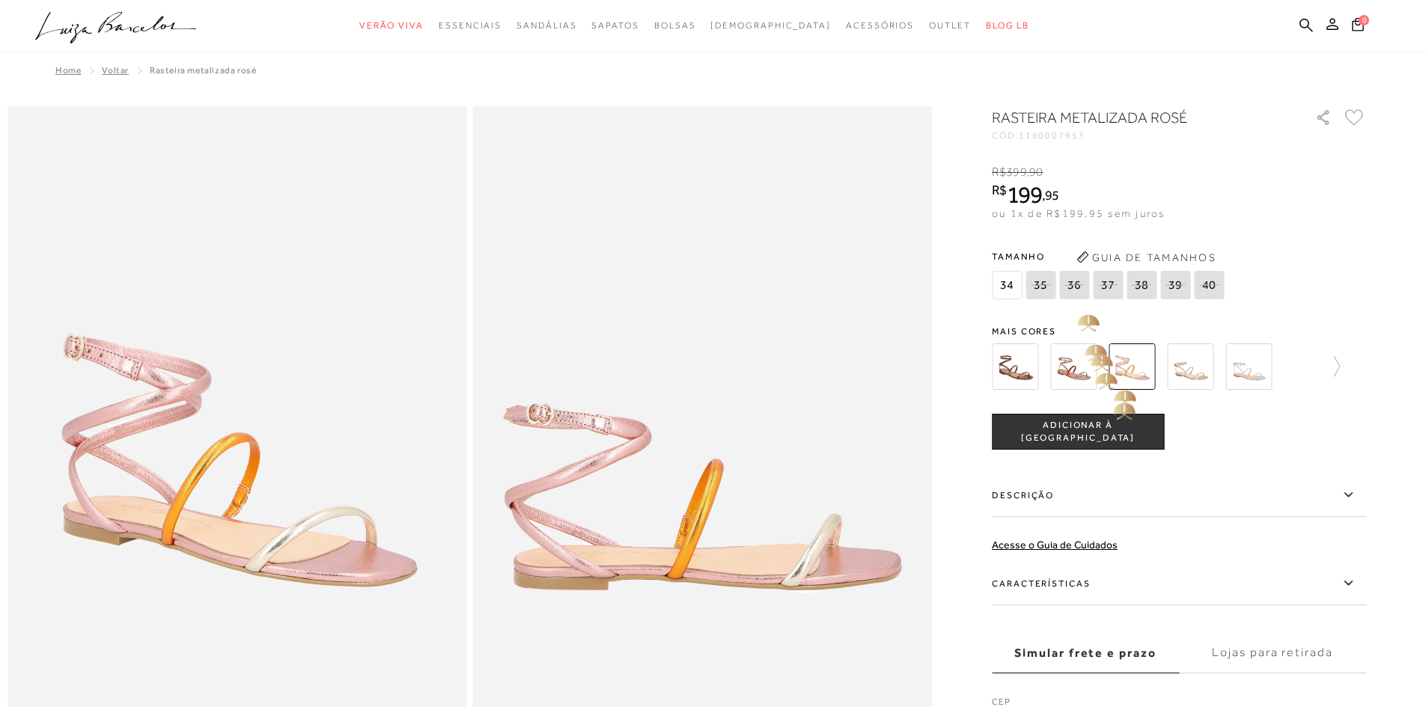
click at [1080, 317] on div "RASTEIRA METALIZADA ROSÉ CÓD: 1160007953 × É necessário selecionar um tamanho p…" at bounding box center [1179, 428] width 374 height 643
click at [1029, 371] on img at bounding box center [1015, 367] width 46 height 46
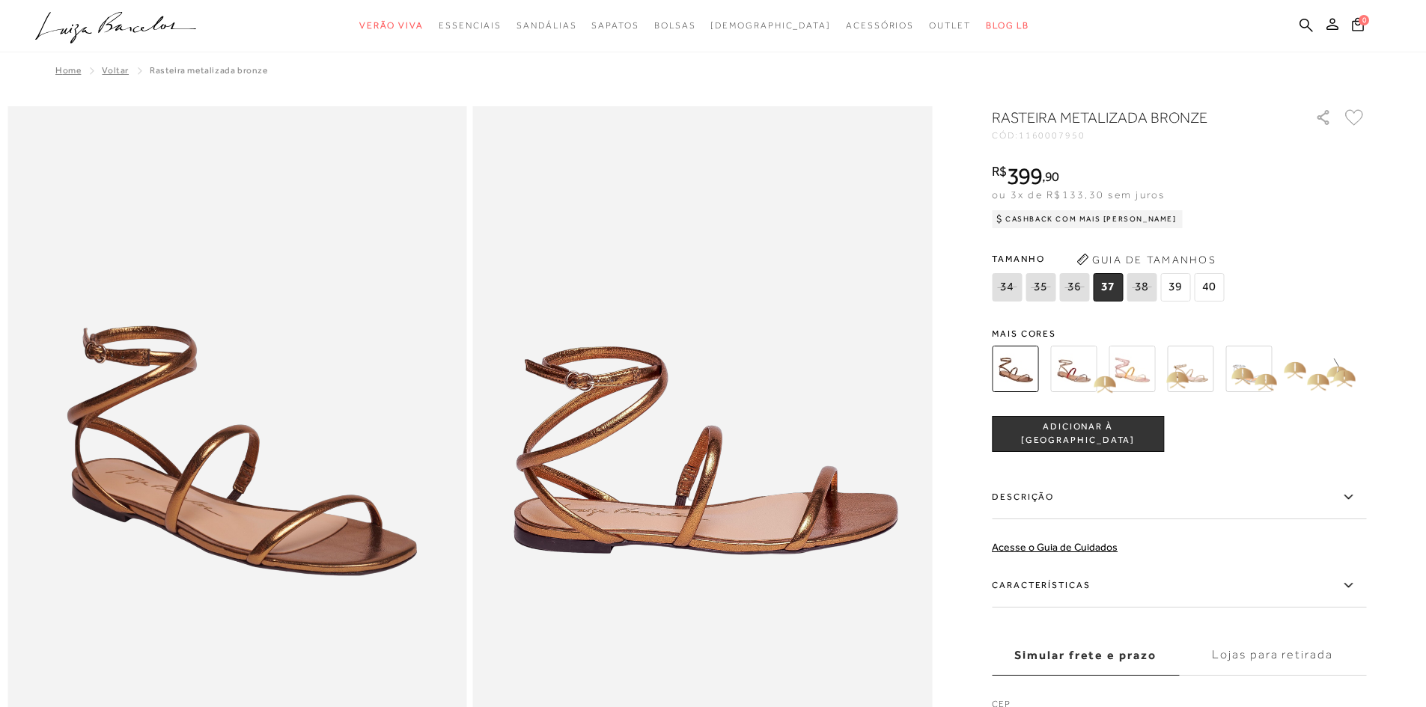
click at [1340, 368] on icon at bounding box center [1329, 369] width 21 height 21
click at [1141, 373] on img at bounding box center [1158, 369] width 46 height 46
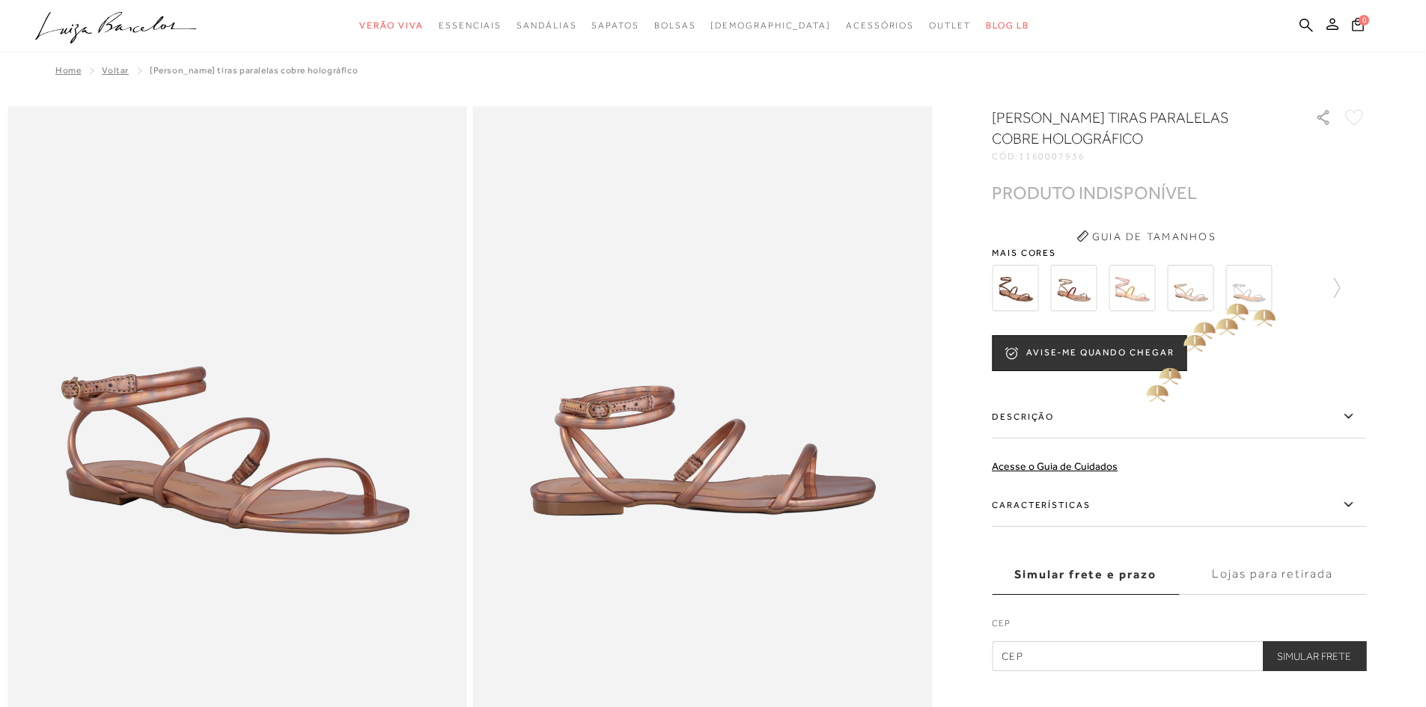
click at [1254, 297] on img at bounding box center [1248, 288] width 46 height 46
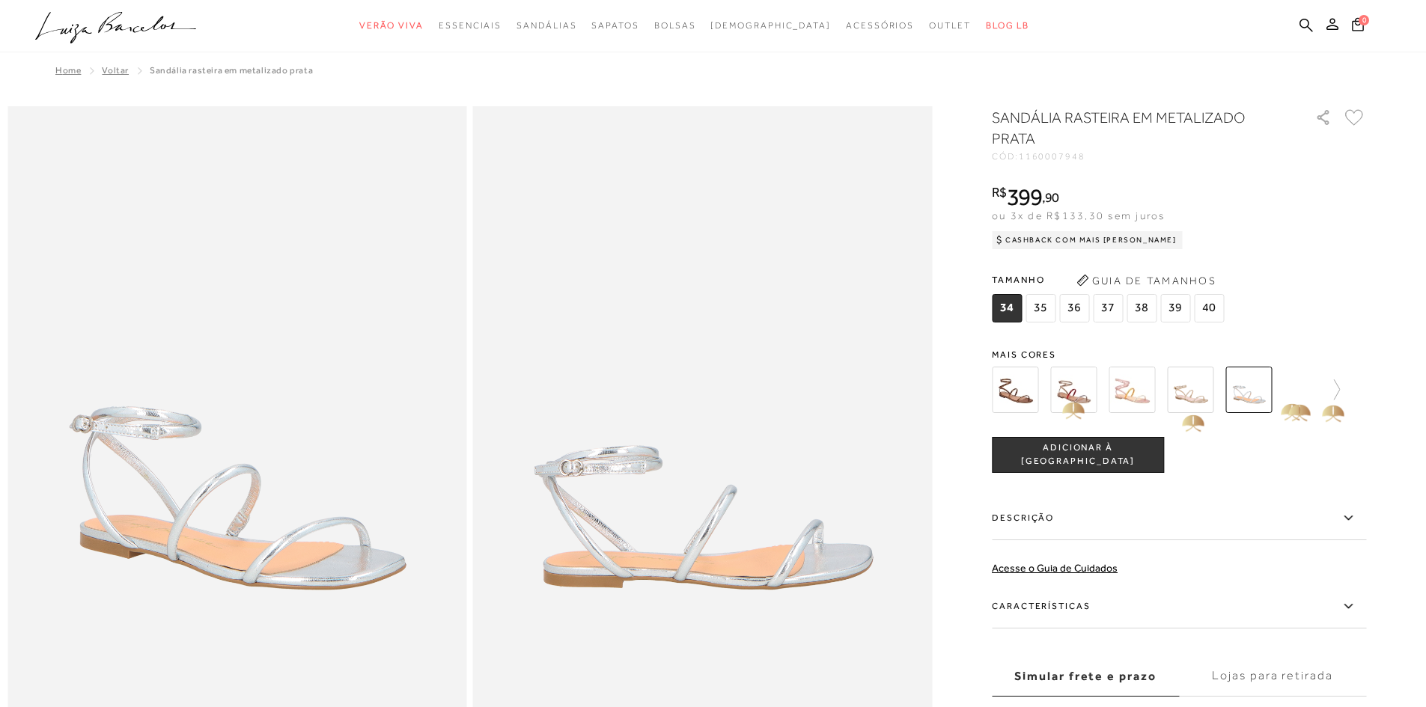
click at [1318, 397] on div at bounding box center [1166, 389] width 348 height 55
click at [1339, 396] on icon at bounding box center [1329, 389] width 21 height 21
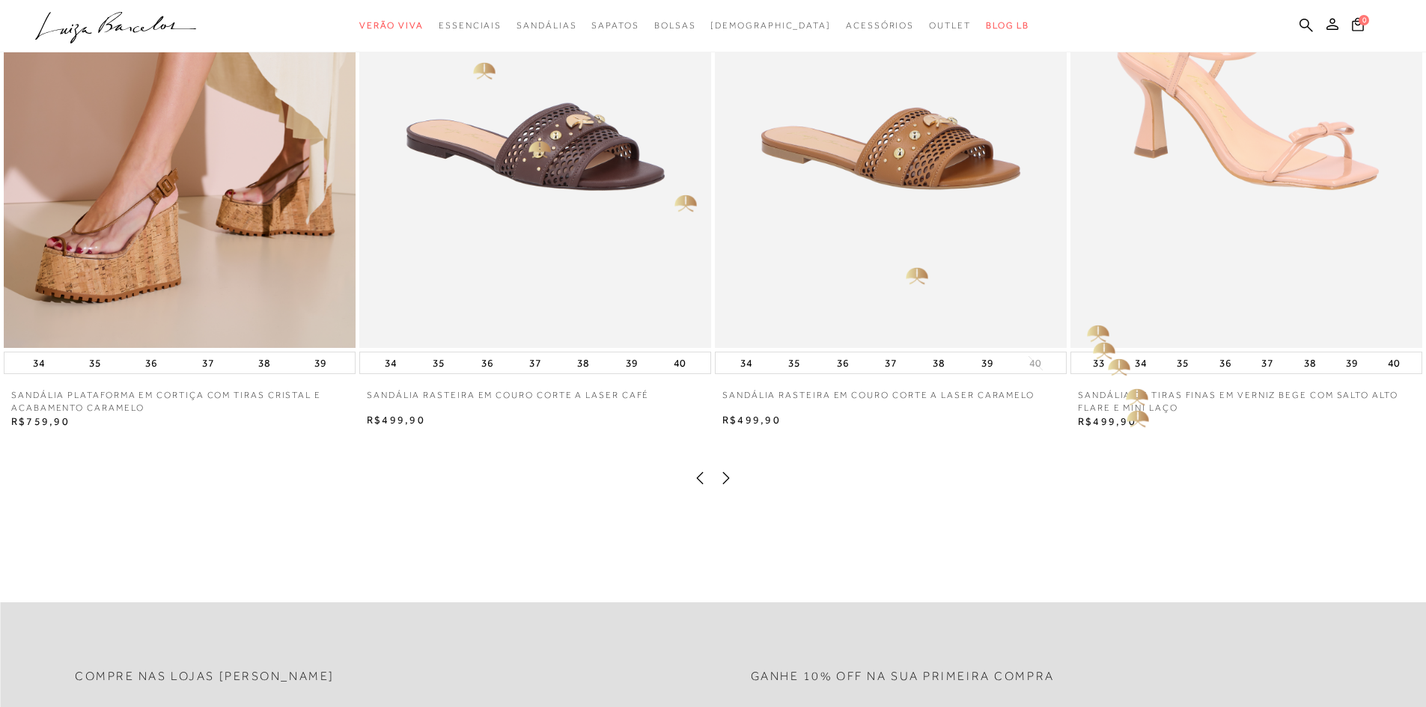
scroll to position [3443, 0]
